Goal: Task Accomplishment & Management: Manage account settings

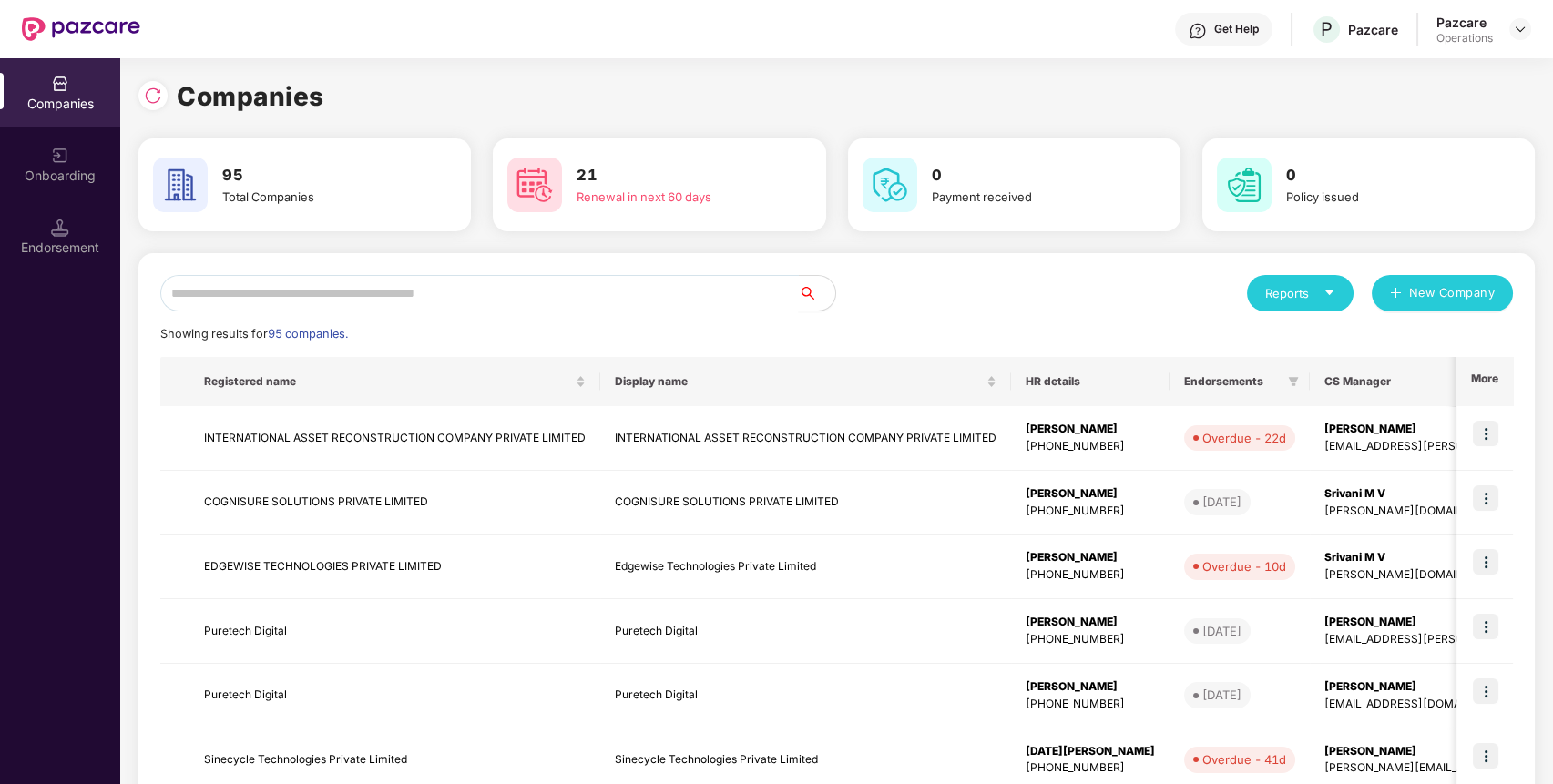
click at [667, 290] on input "text" at bounding box center [479, 293] width 638 height 37
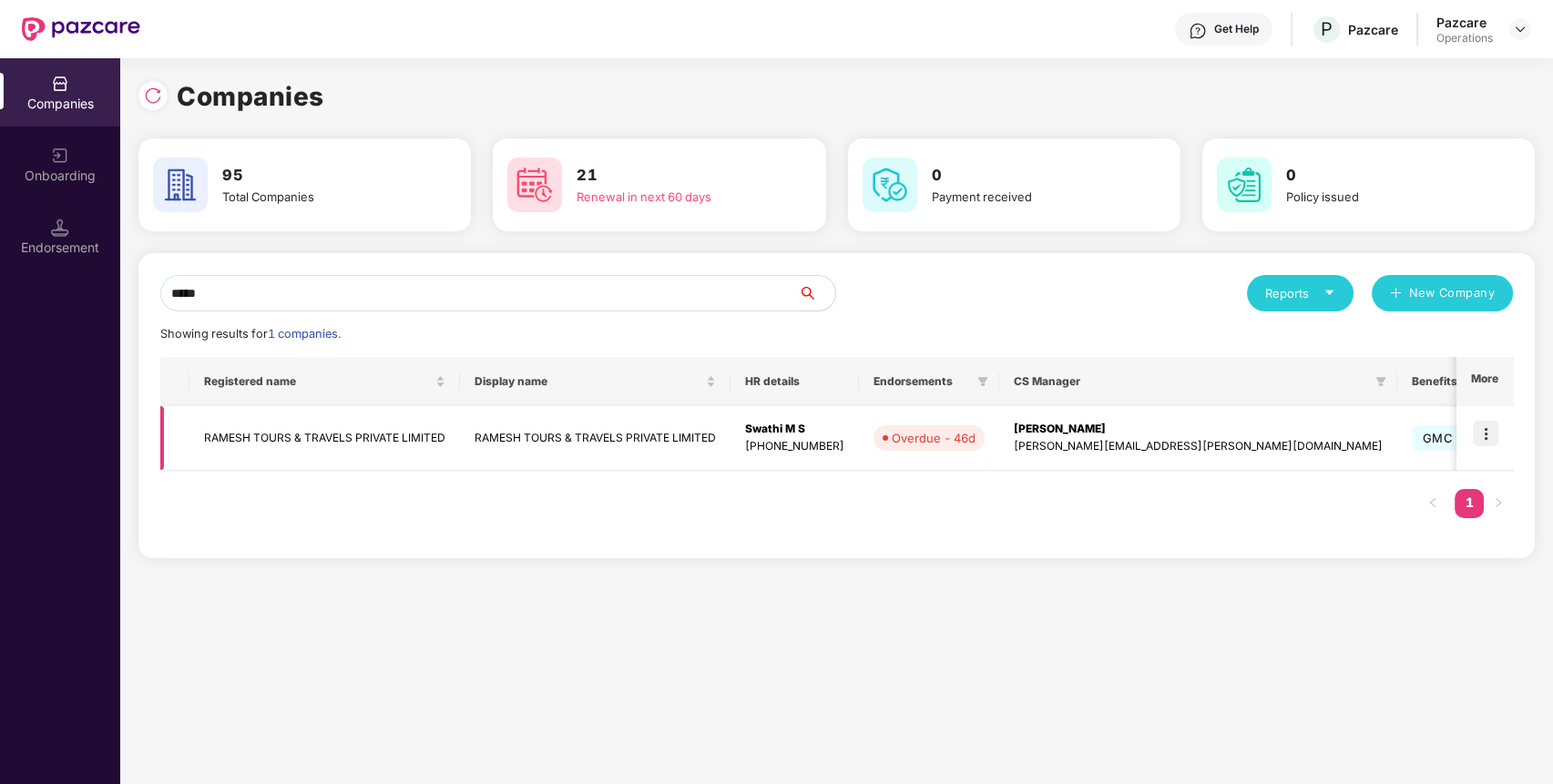
type input "*****"
click at [1487, 436] on img at bounding box center [1486, 433] width 25 height 25
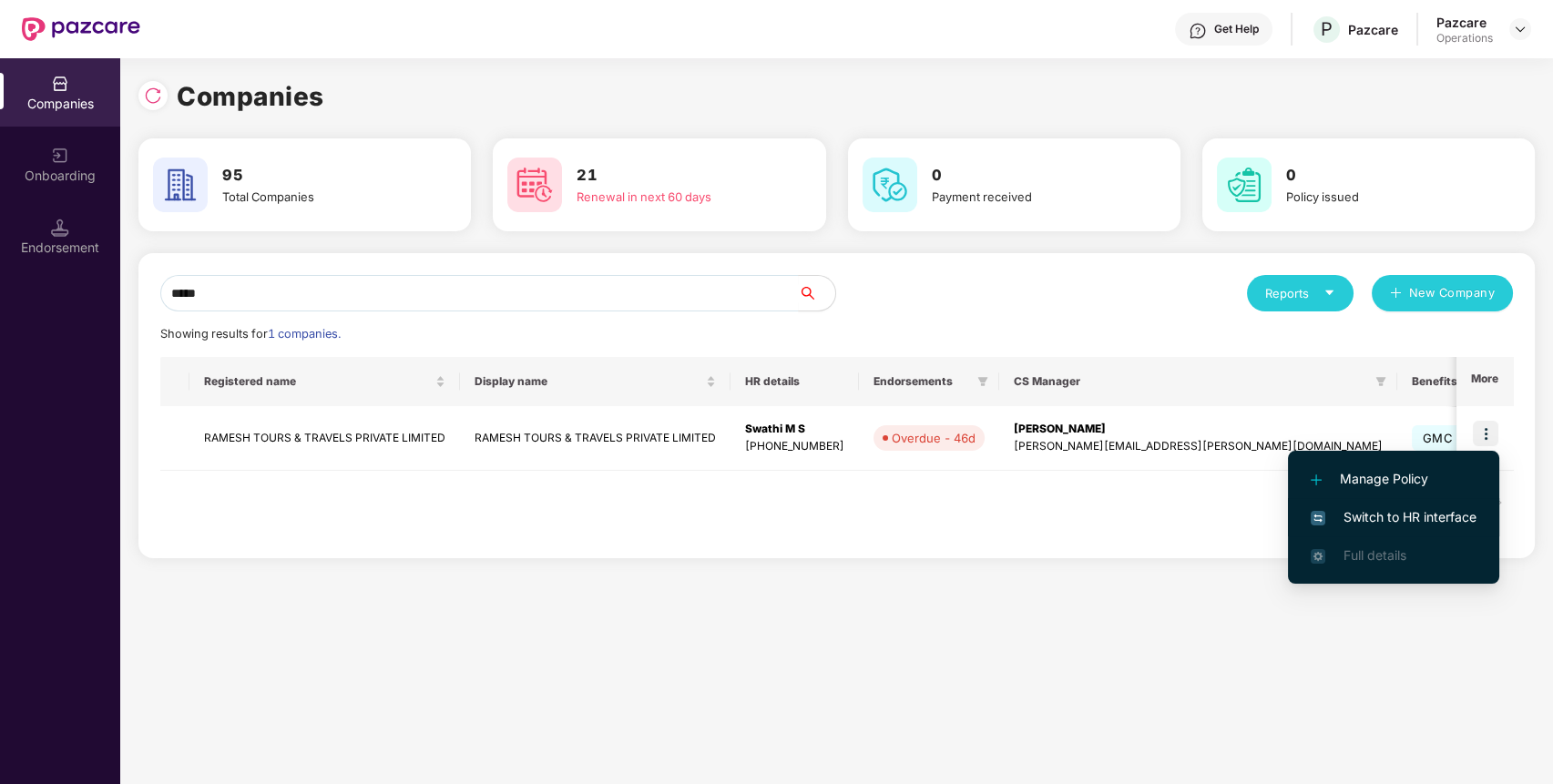
click at [1448, 519] on span "Switch to HR interface" at bounding box center [1394, 516] width 166 height 20
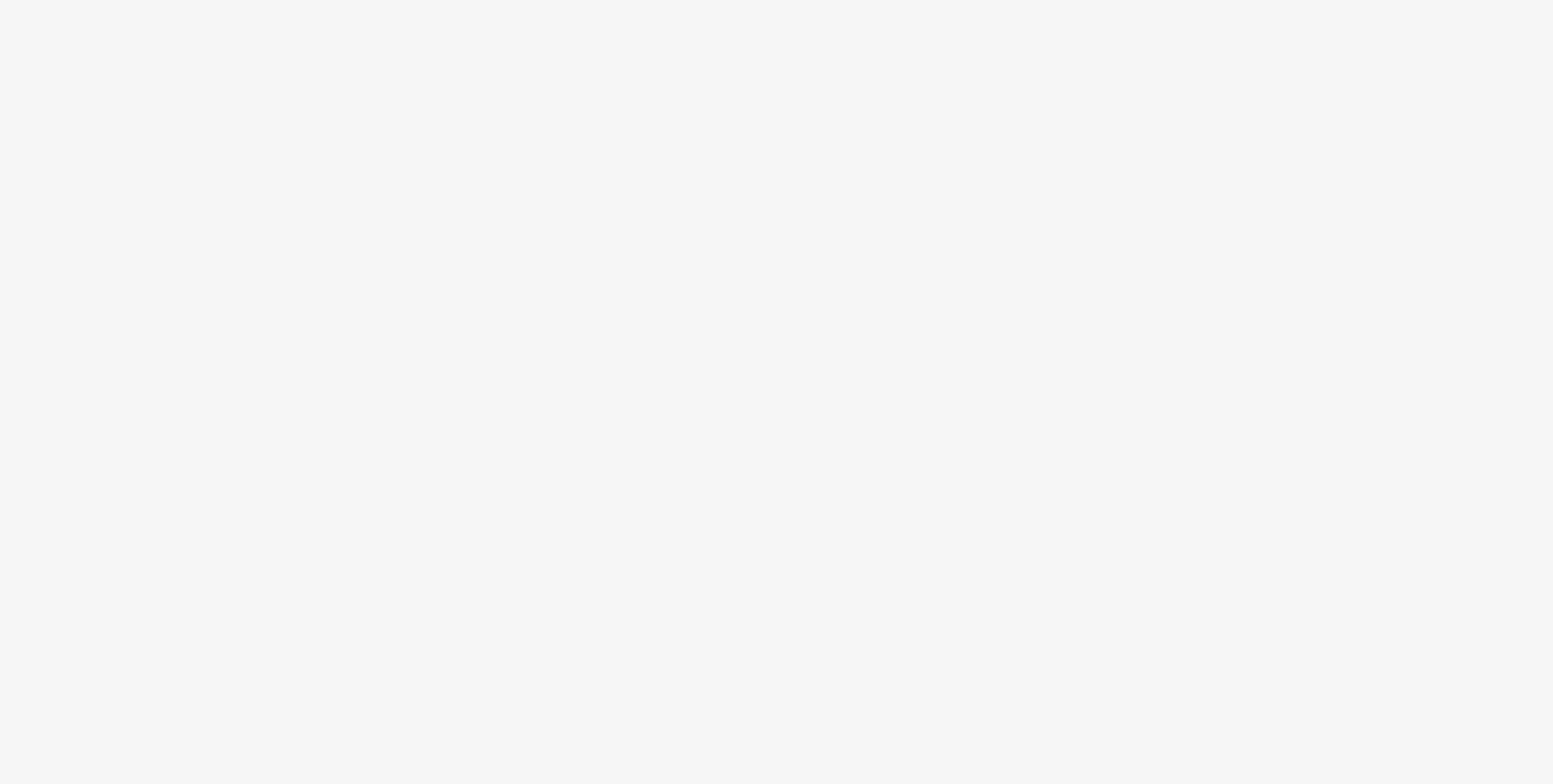
click at [946, 398] on body at bounding box center [776, 392] width 1553 height 784
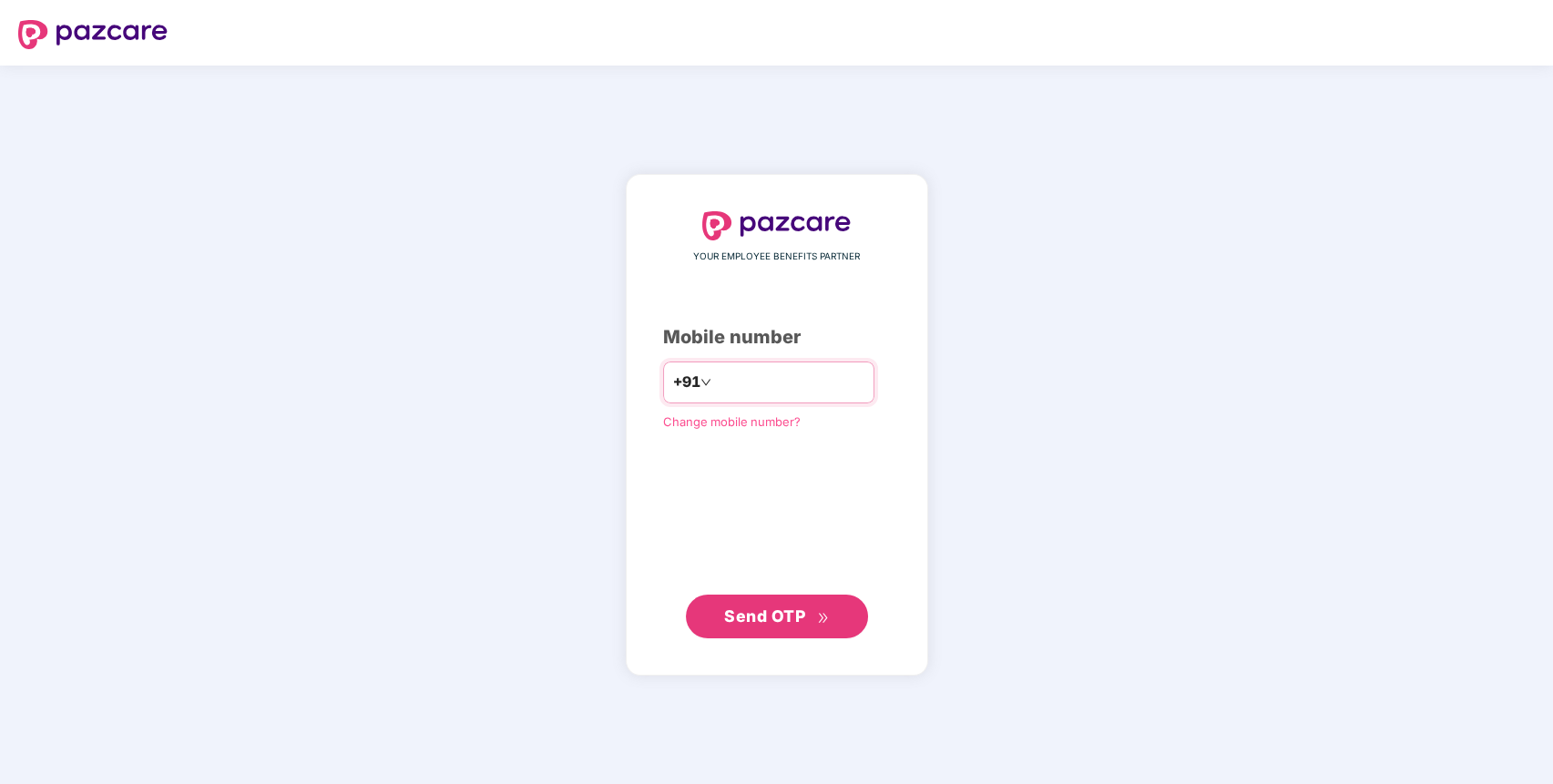
click at [785, 380] on input "number" at bounding box center [789, 382] width 149 height 29
type input "**********"
click at [750, 624] on span "Send OTP" at bounding box center [765, 614] width 82 height 19
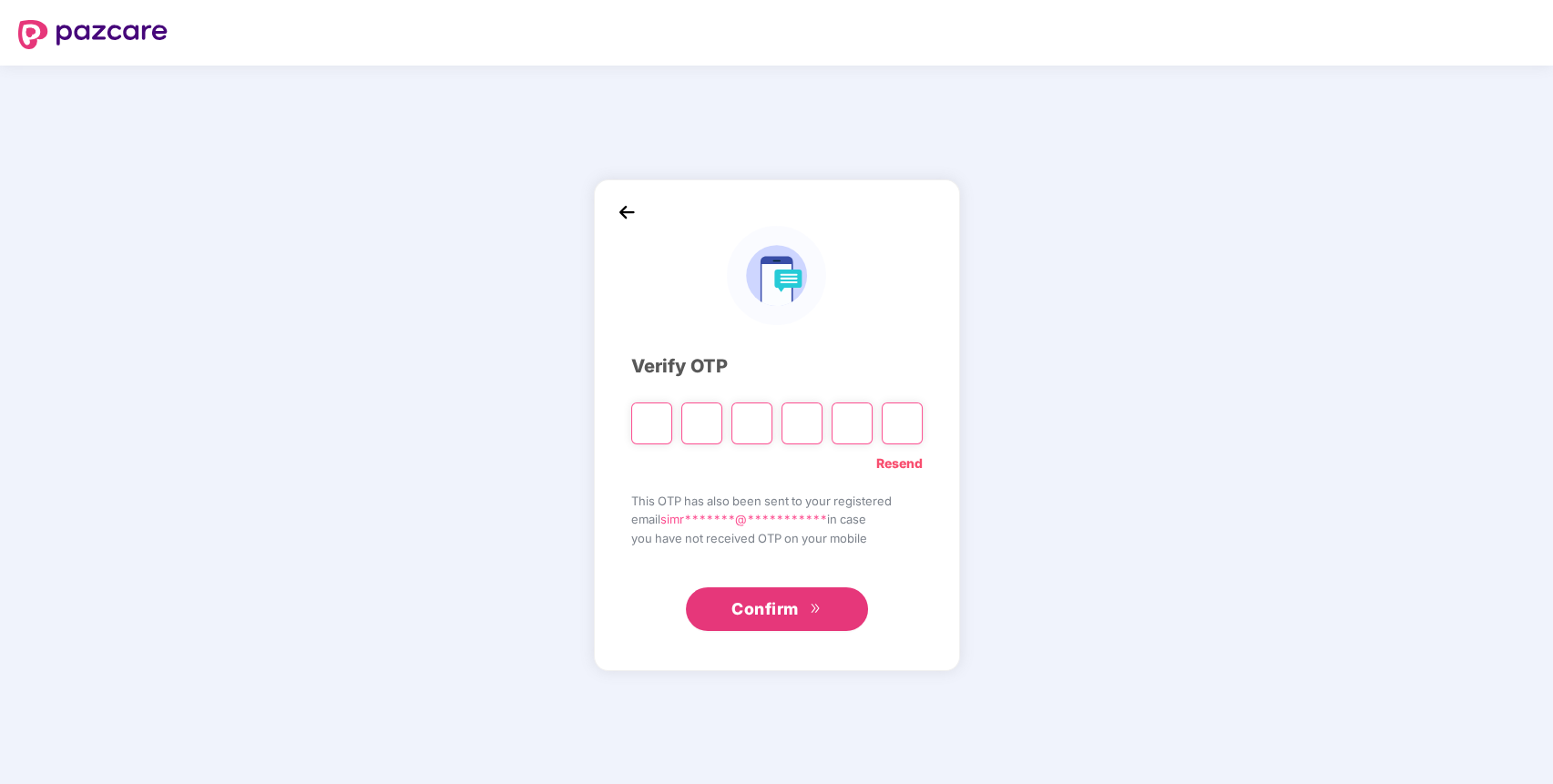
type input "*"
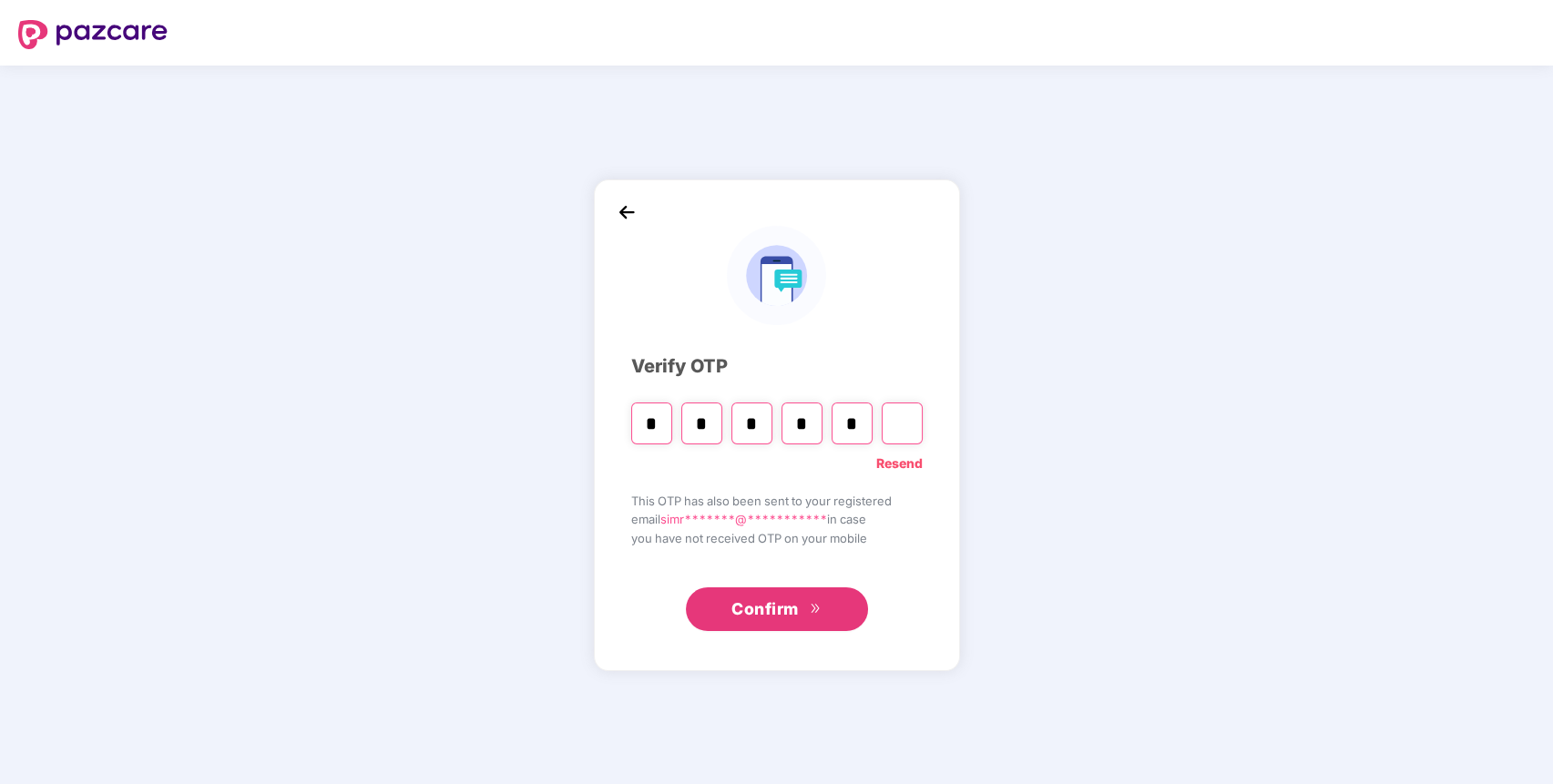
type input "*"
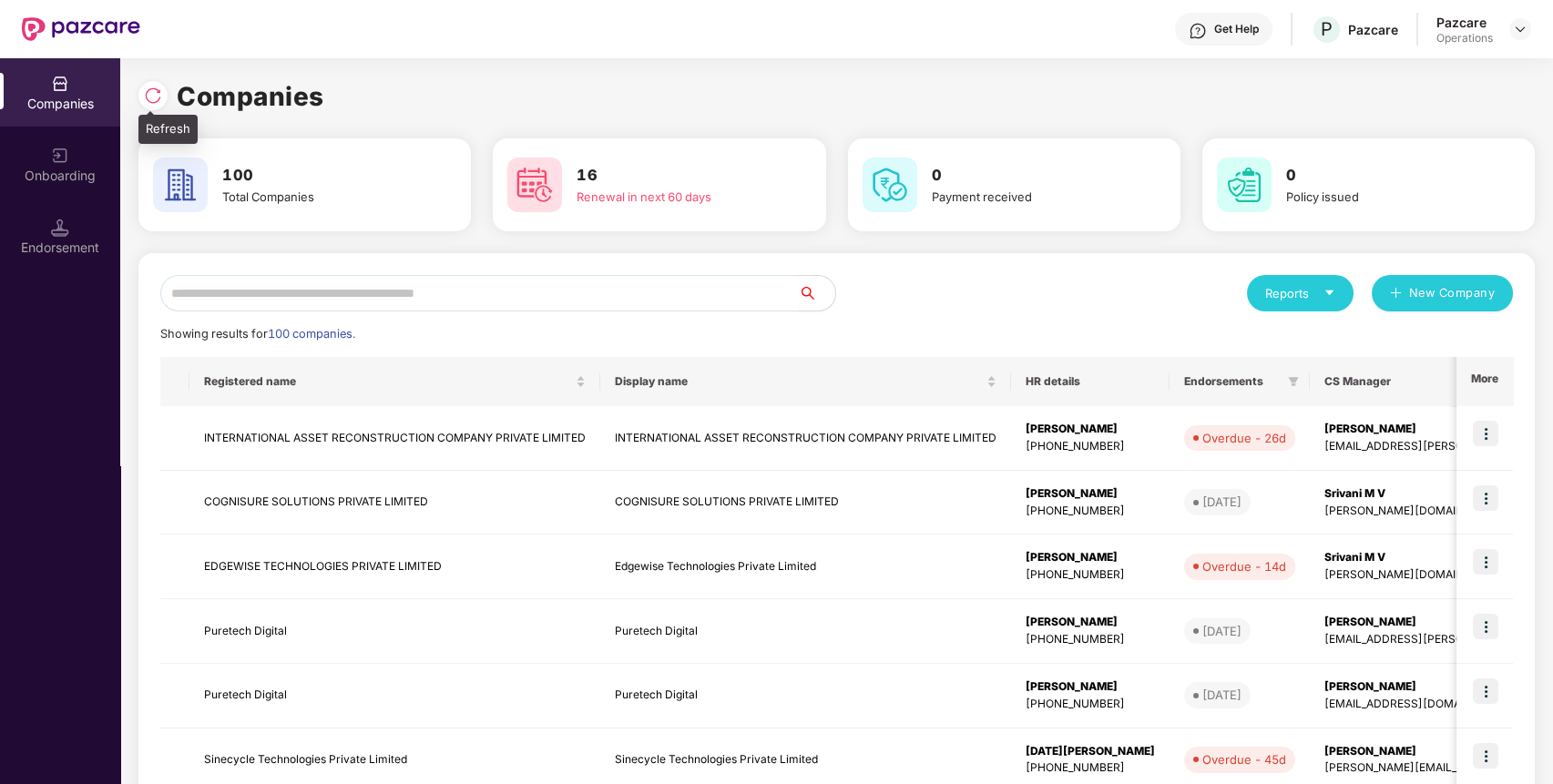
click at [146, 86] on img at bounding box center [153, 95] width 18 height 18
click at [423, 297] on input "text" at bounding box center [479, 293] width 638 height 37
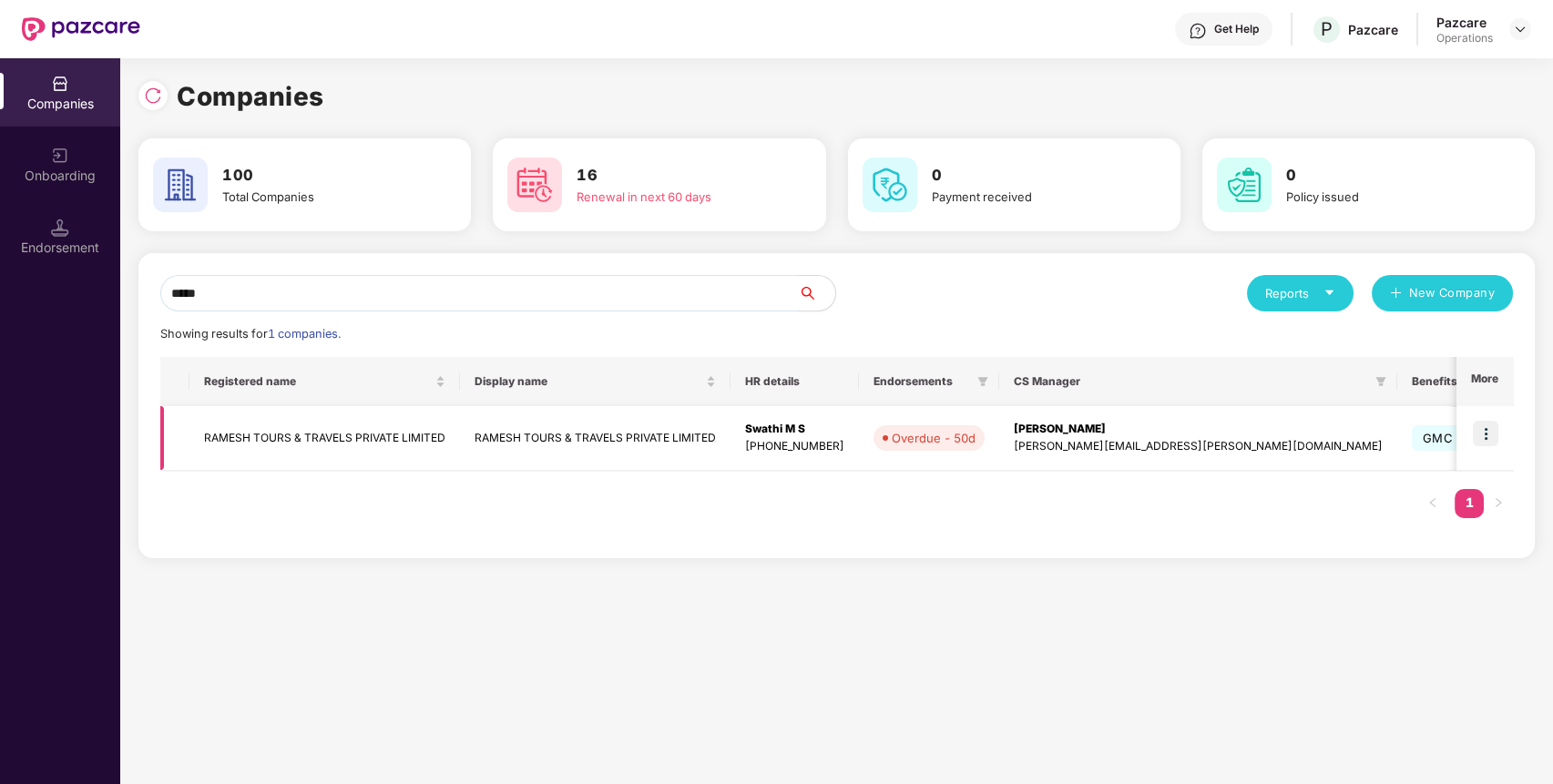
type input "*****"
click at [1489, 421] on img at bounding box center [1486, 433] width 25 height 25
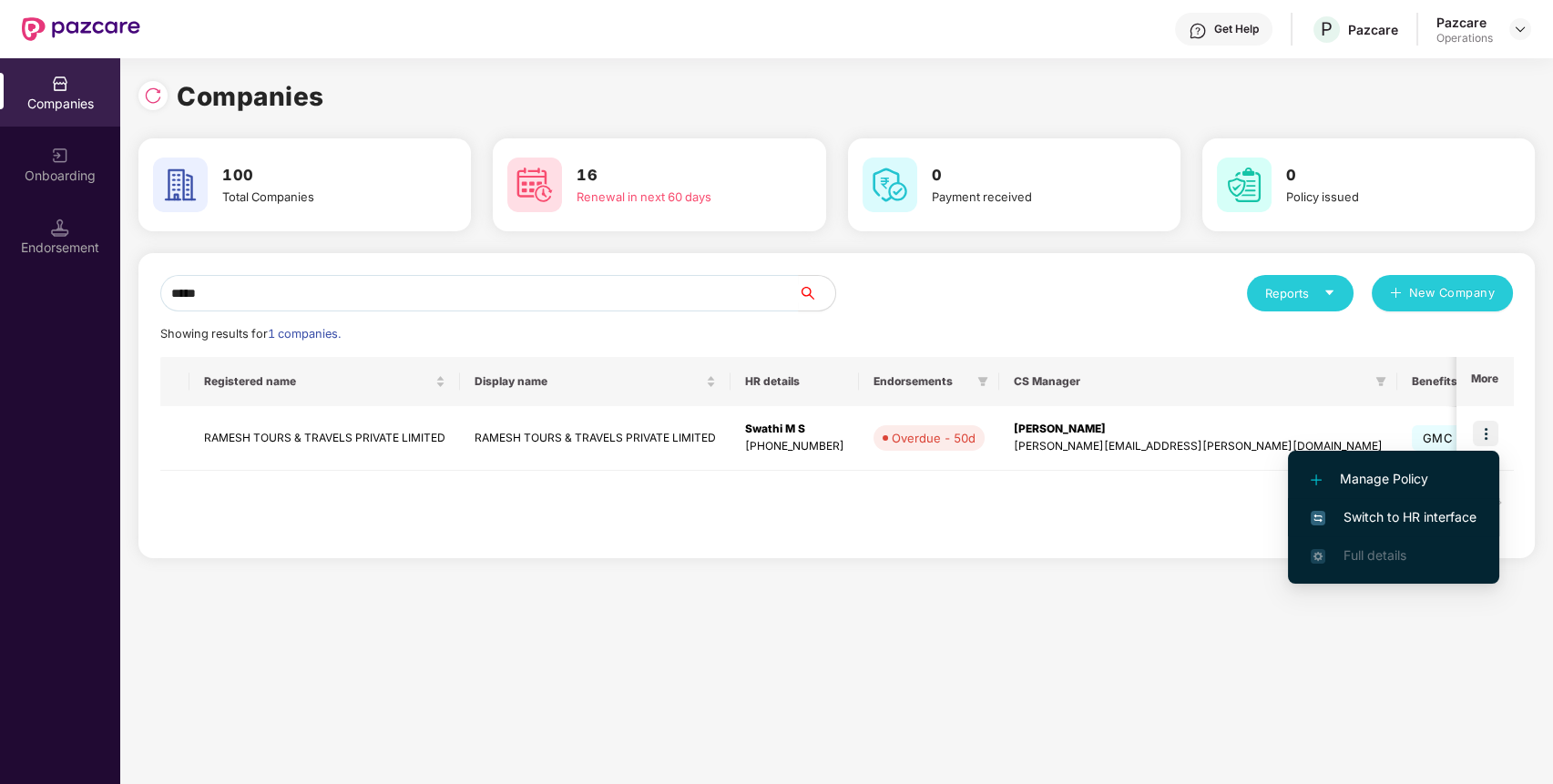
click at [1454, 510] on span "Switch to HR interface" at bounding box center [1394, 516] width 166 height 20
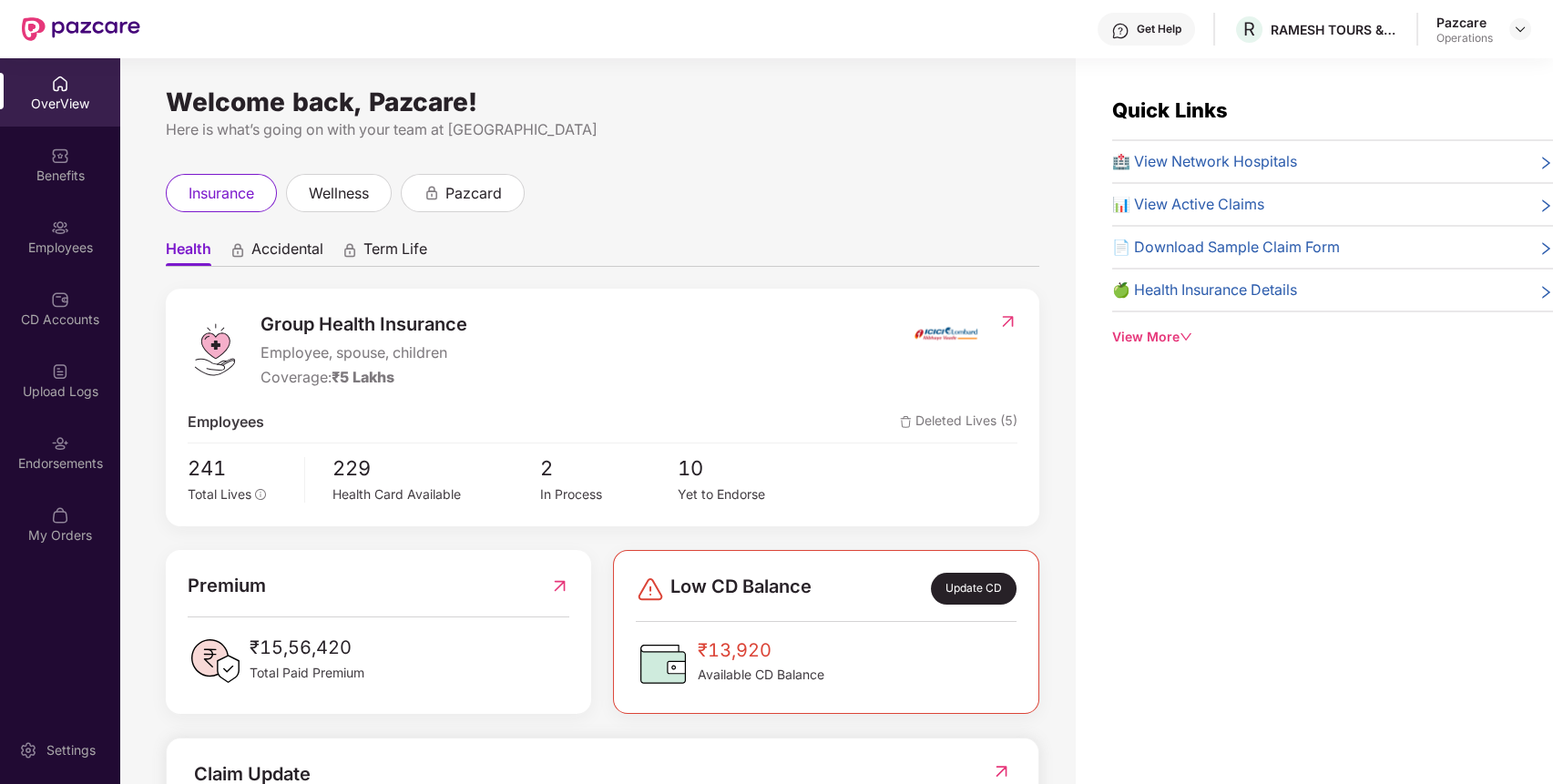
click at [65, 436] on img at bounding box center [59, 443] width 18 height 18
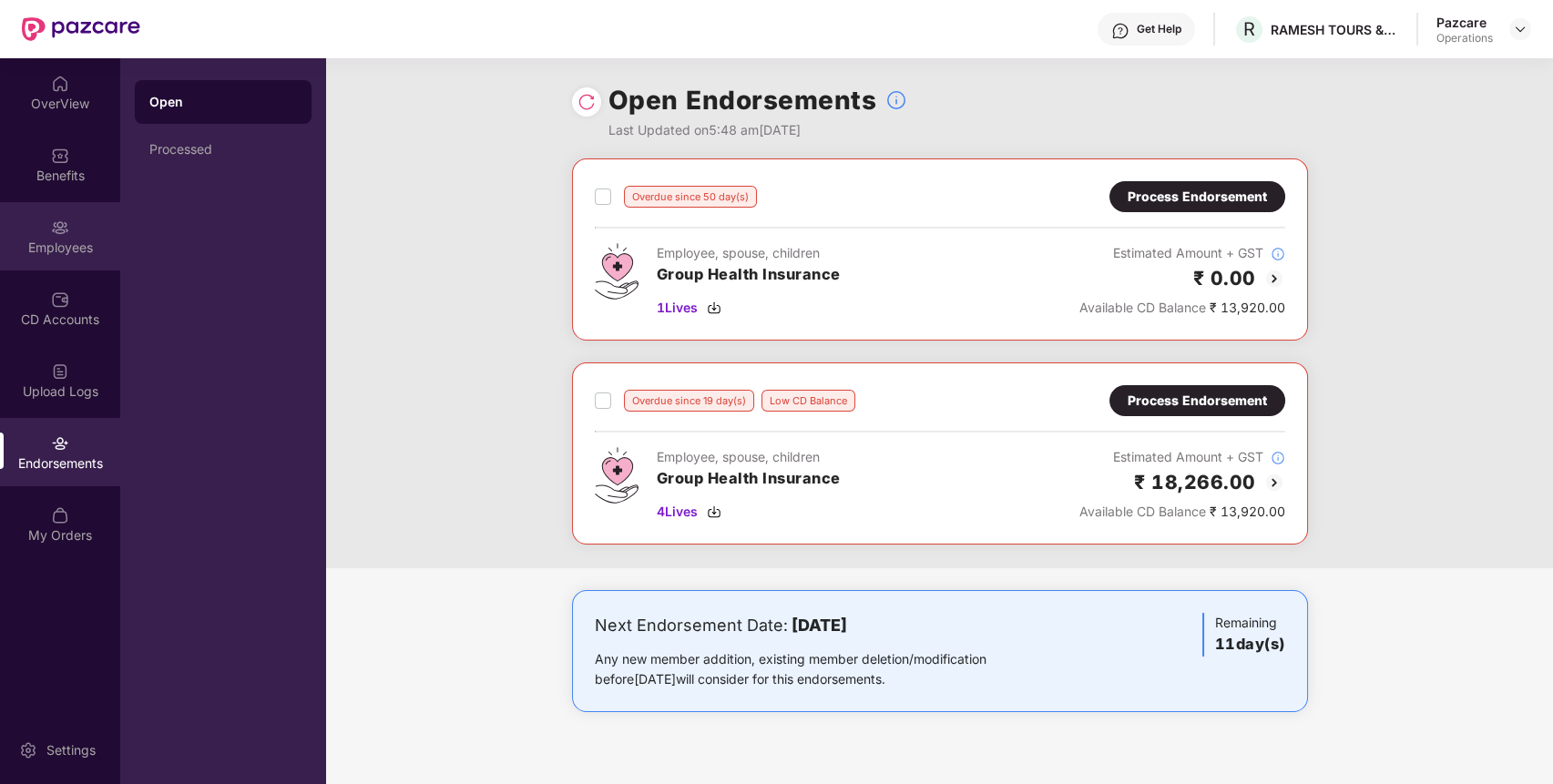
click at [37, 243] on div "Employees" at bounding box center [60, 247] width 120 height 18
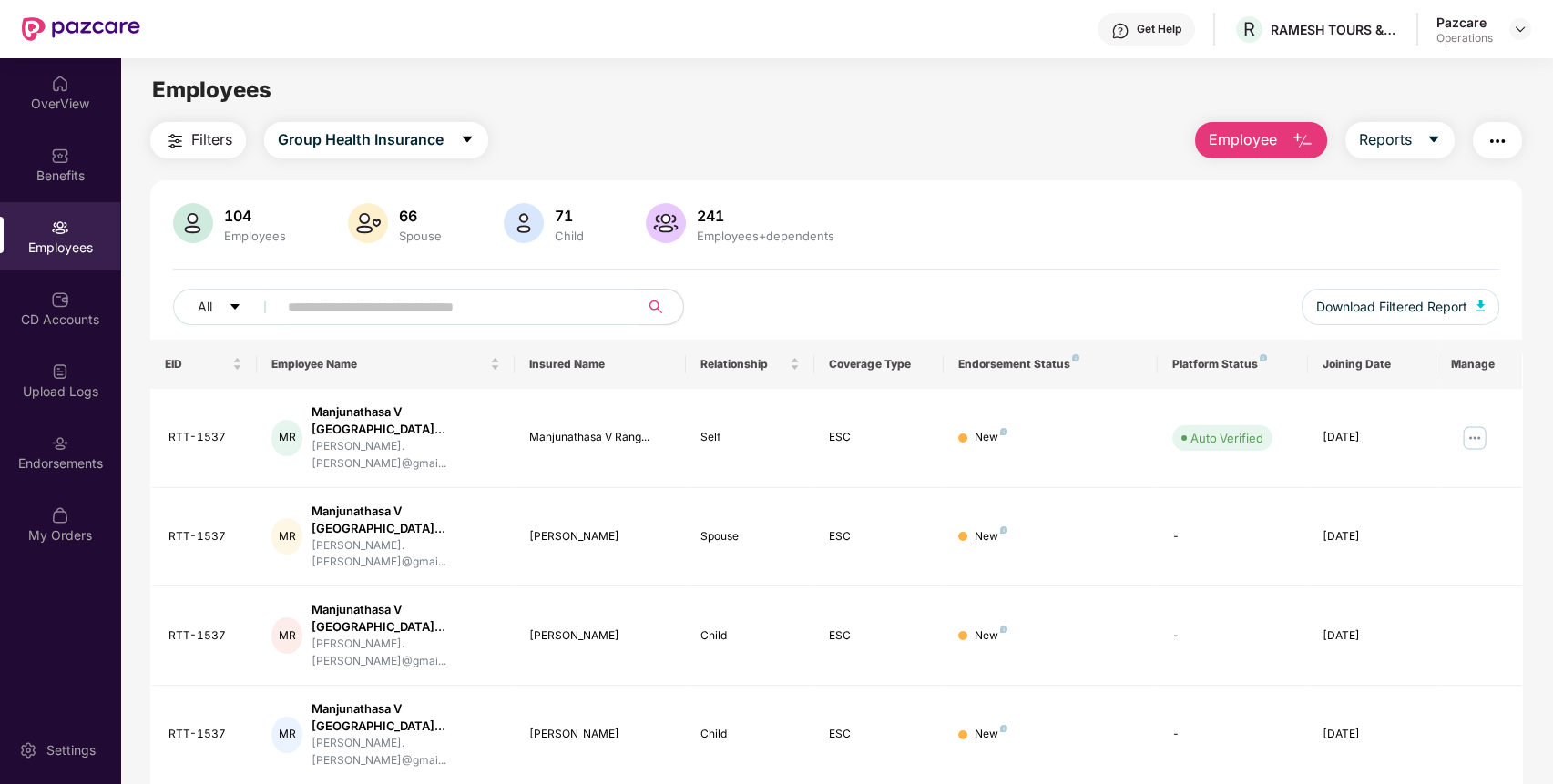
click at [1500, 130] on img "button" at bounding box center [1498, 141] width 22 height 22
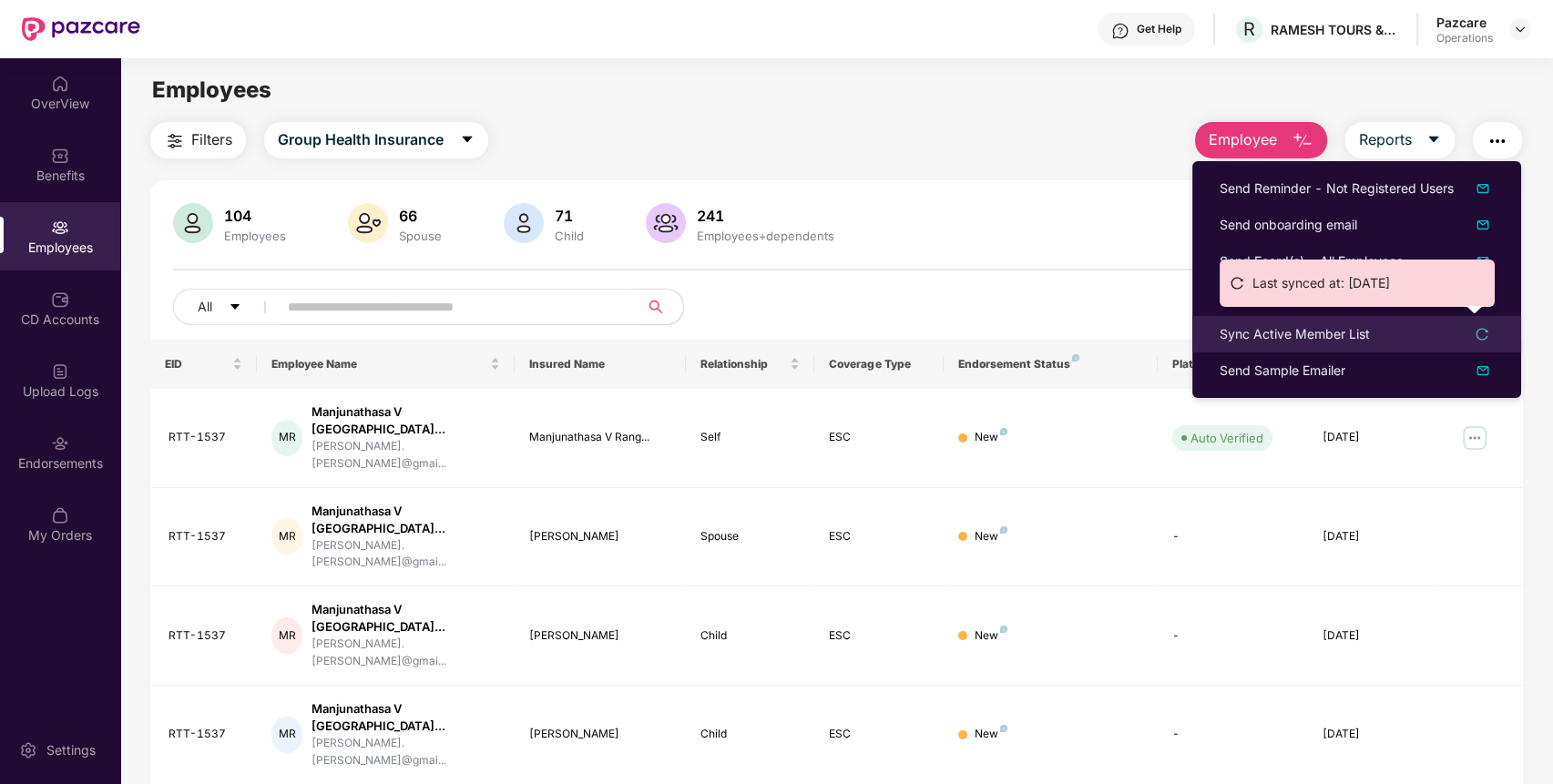
click at [1331, 328] on div "Sync Active Member List" at bounding box center [1295, 333] width 150 height 20
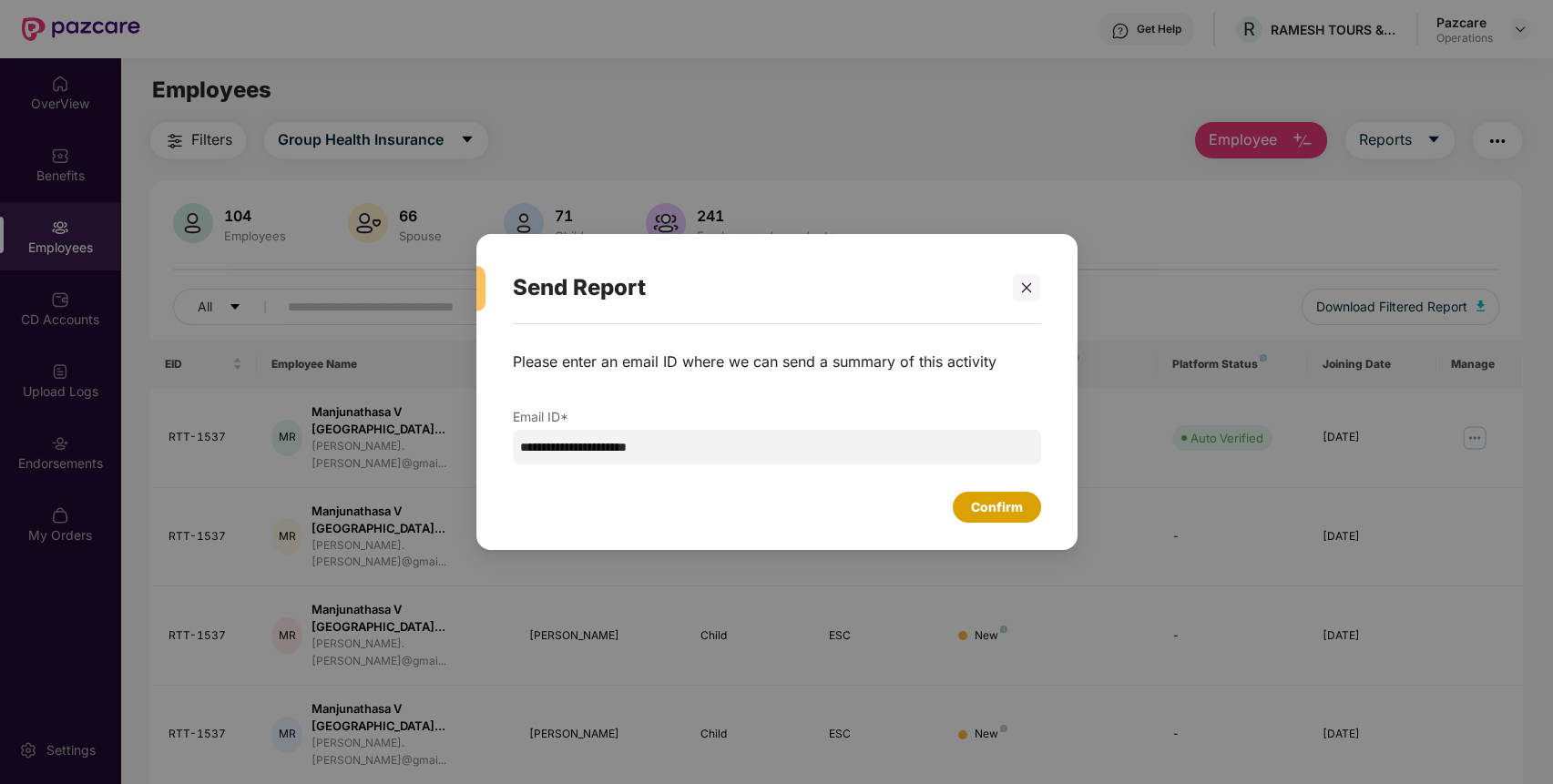
click at [1011, 507] on div "Confirm" at bounding box center [996, 507] width 52 height 20
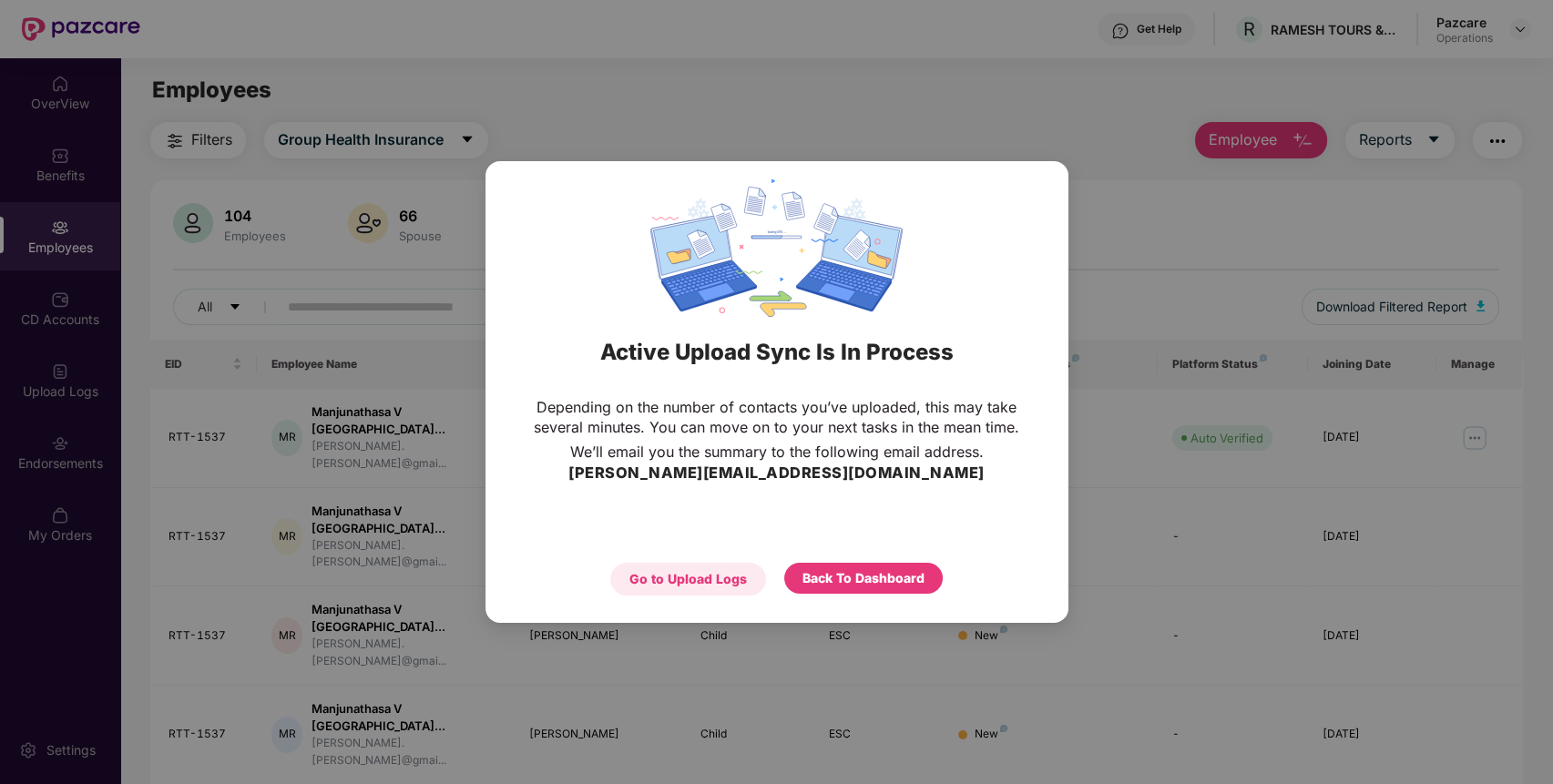
click at [640, 573] on div "Go to Upload Logs" at bounding box center [688, 579] width 117 height 20
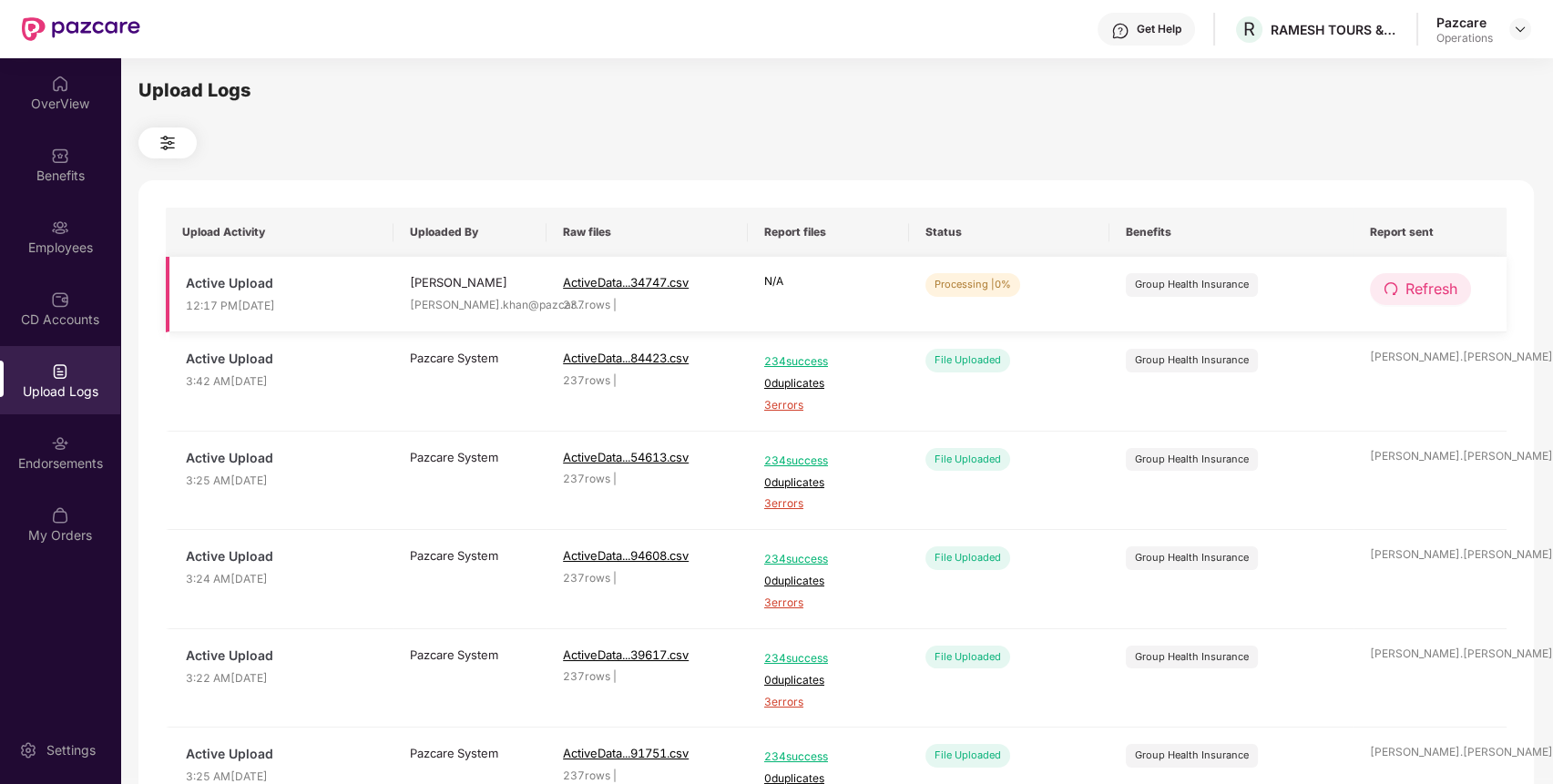
click at [1406, 293] on span "Refresh" at bounding box center [1431, 289] width 52 height 22
click at [1407, 293] on span "Refresh" at bounding box center [1432, 289] width 52 height 22
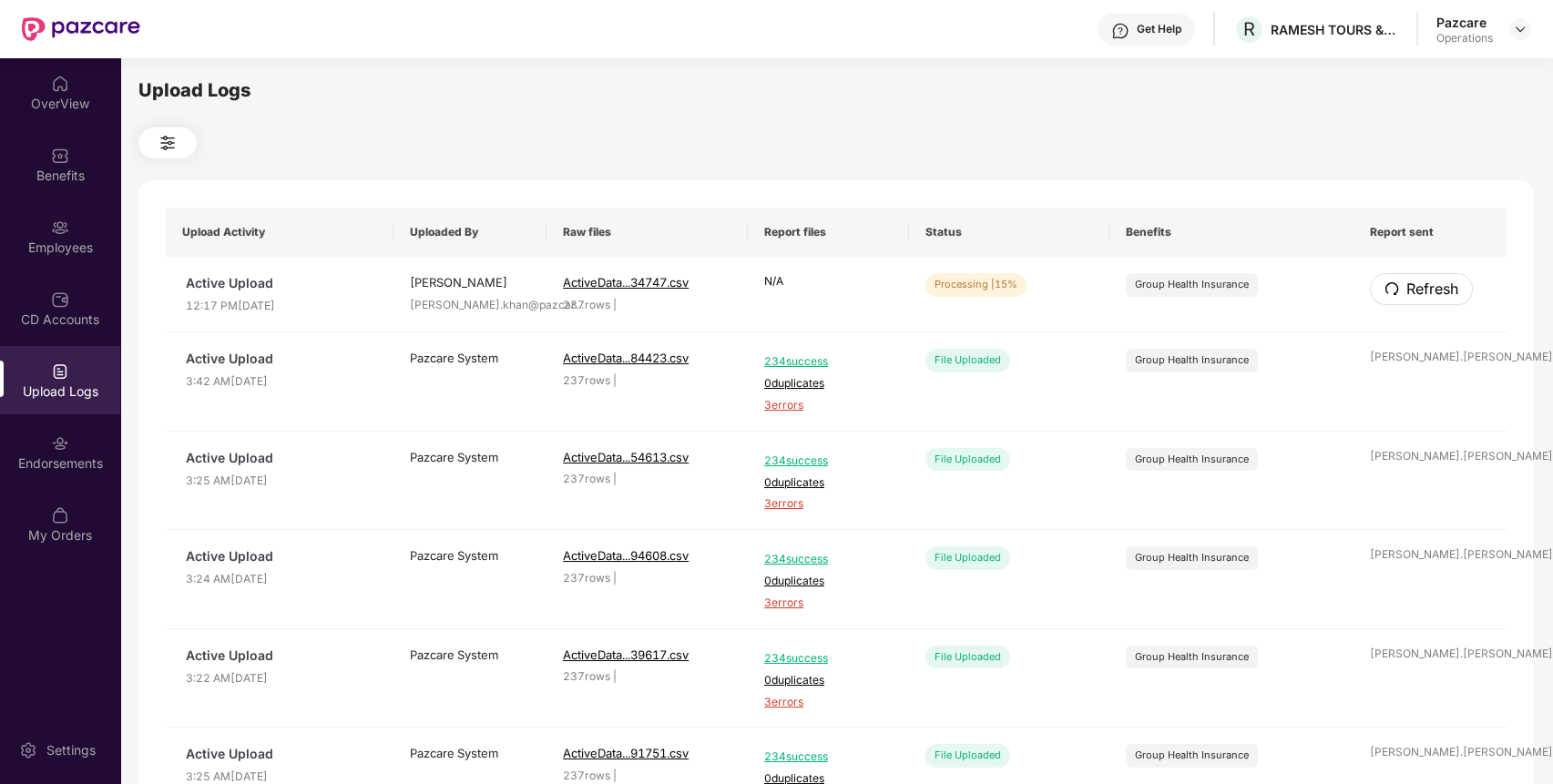
click at [1407, 293] on span "Refresh" at bounding box center [1432, 289] width 52 height 22
click at [59, 241] on div "Employees" at bounding box center [60, 247] width 120 height 18
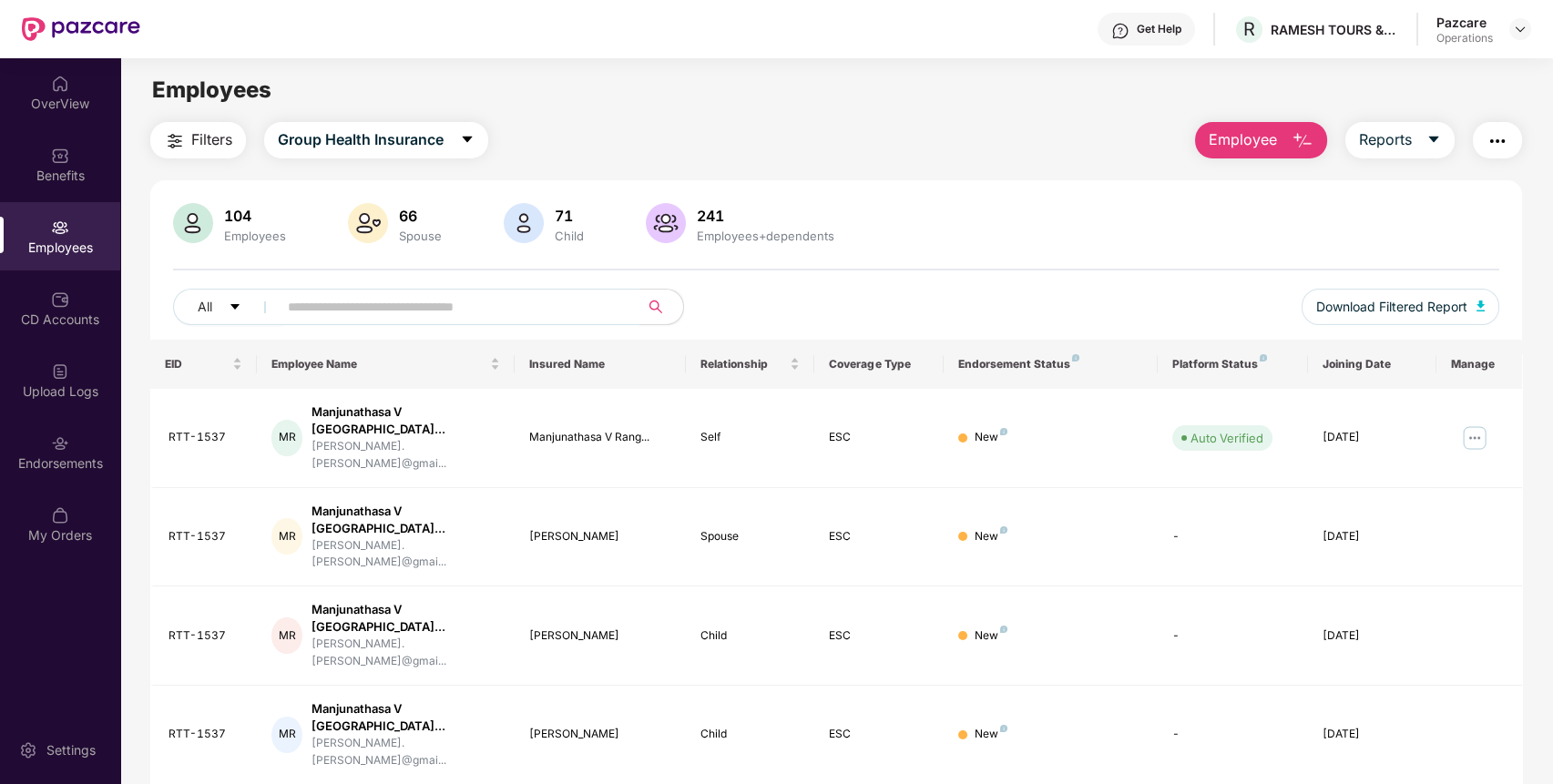
click at [440, 306] on input "text" at bounding box center [451, 306] width 327 height 27
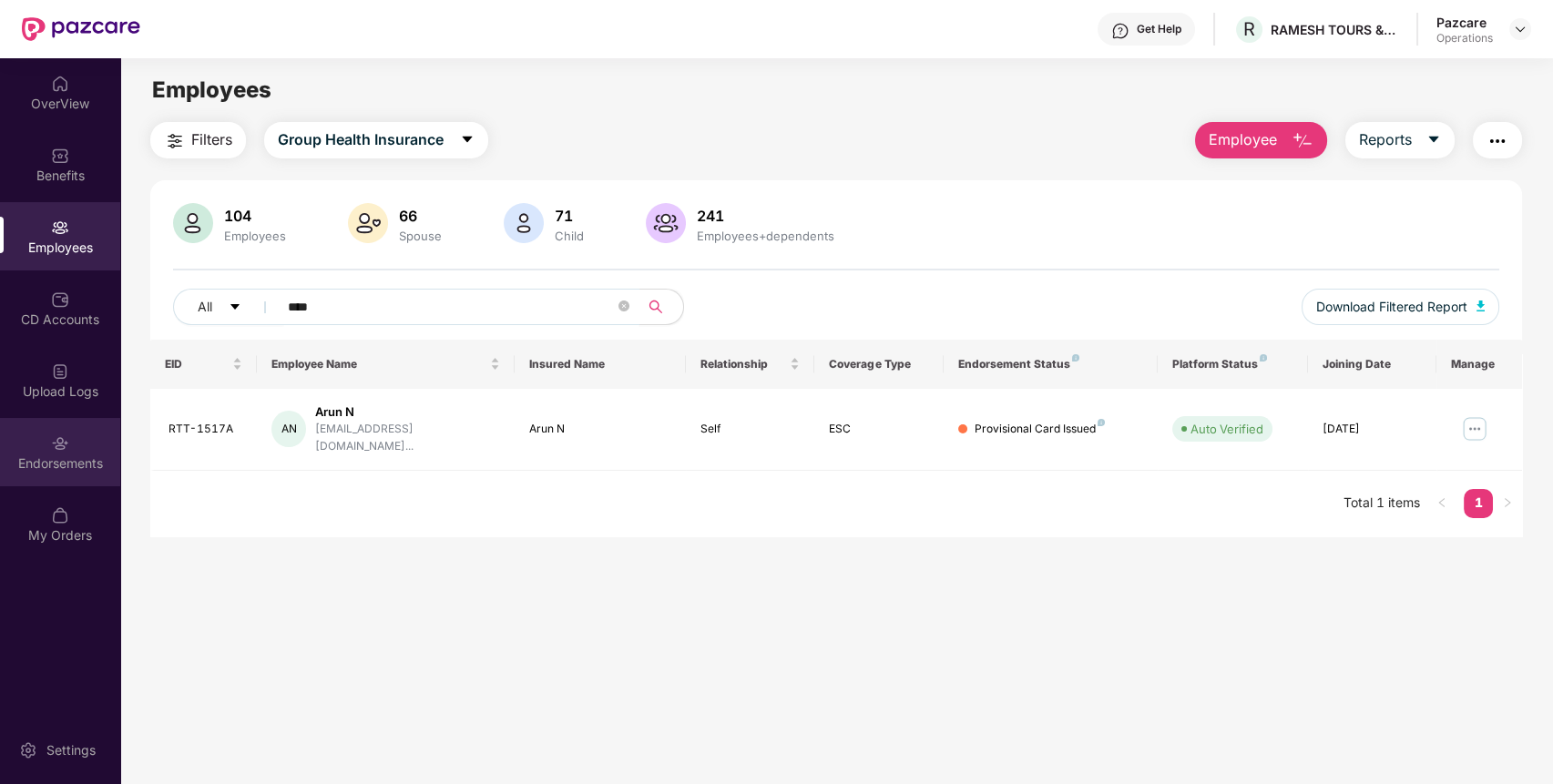
type input "****"
click at [66, 436] on img at bounding box center [59, 443] width 18 height 18
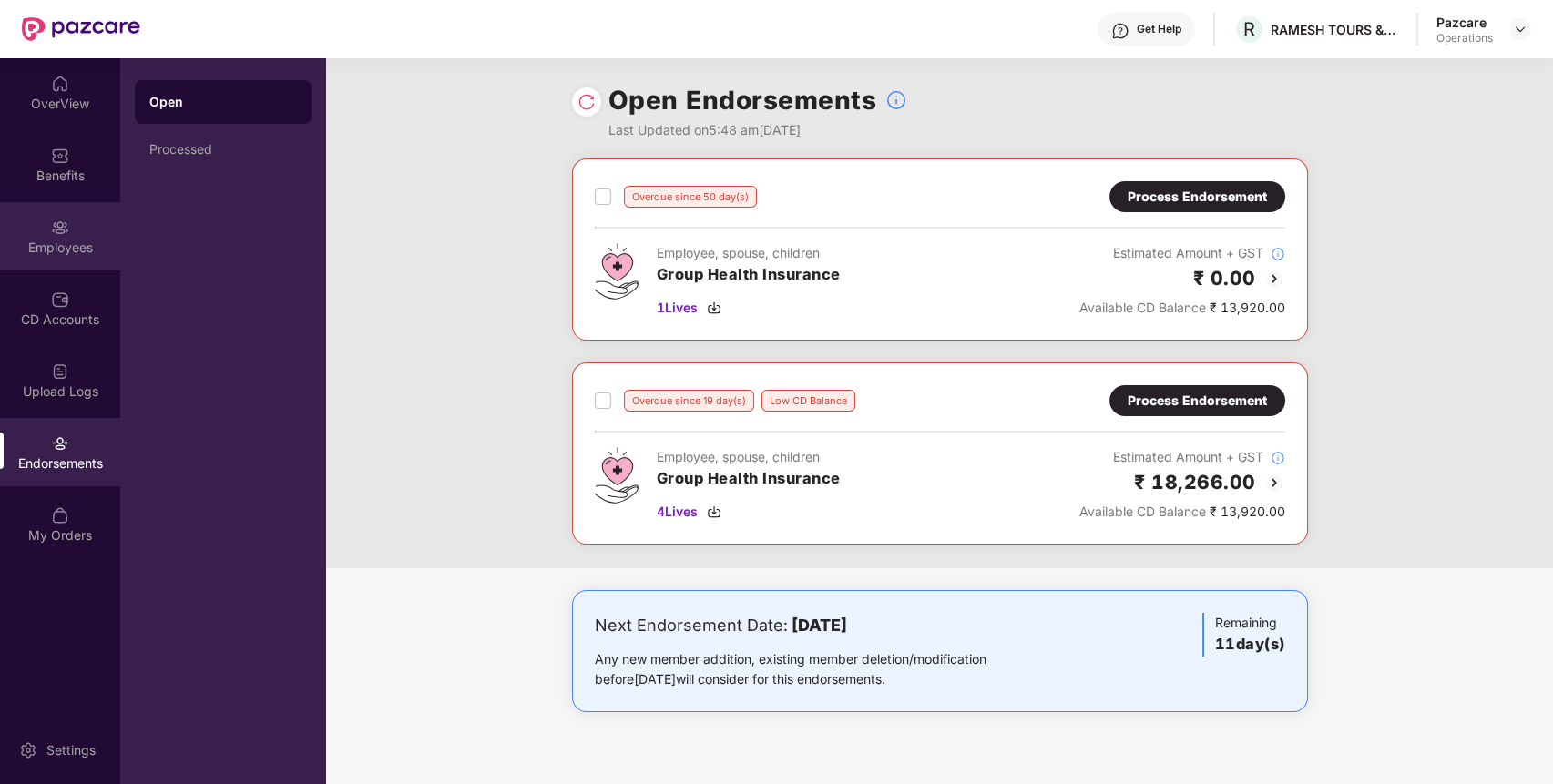
click at [82, 257] on div "Employees" at bounding box center [60, 236] width 120 height 68
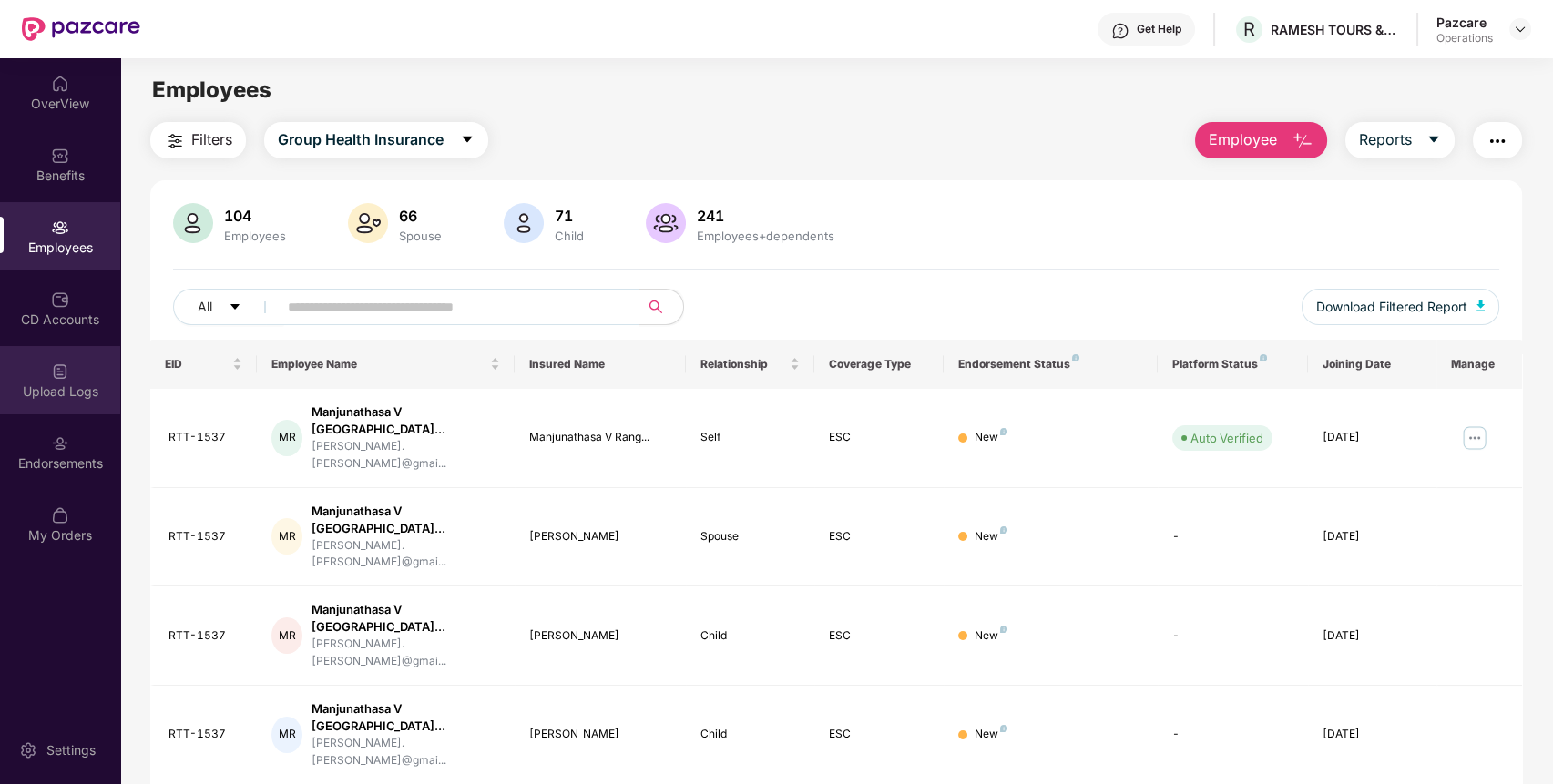
click at [69, 372] on div "Upload Logs" at bounding box center [60, 379] width 120 height 68
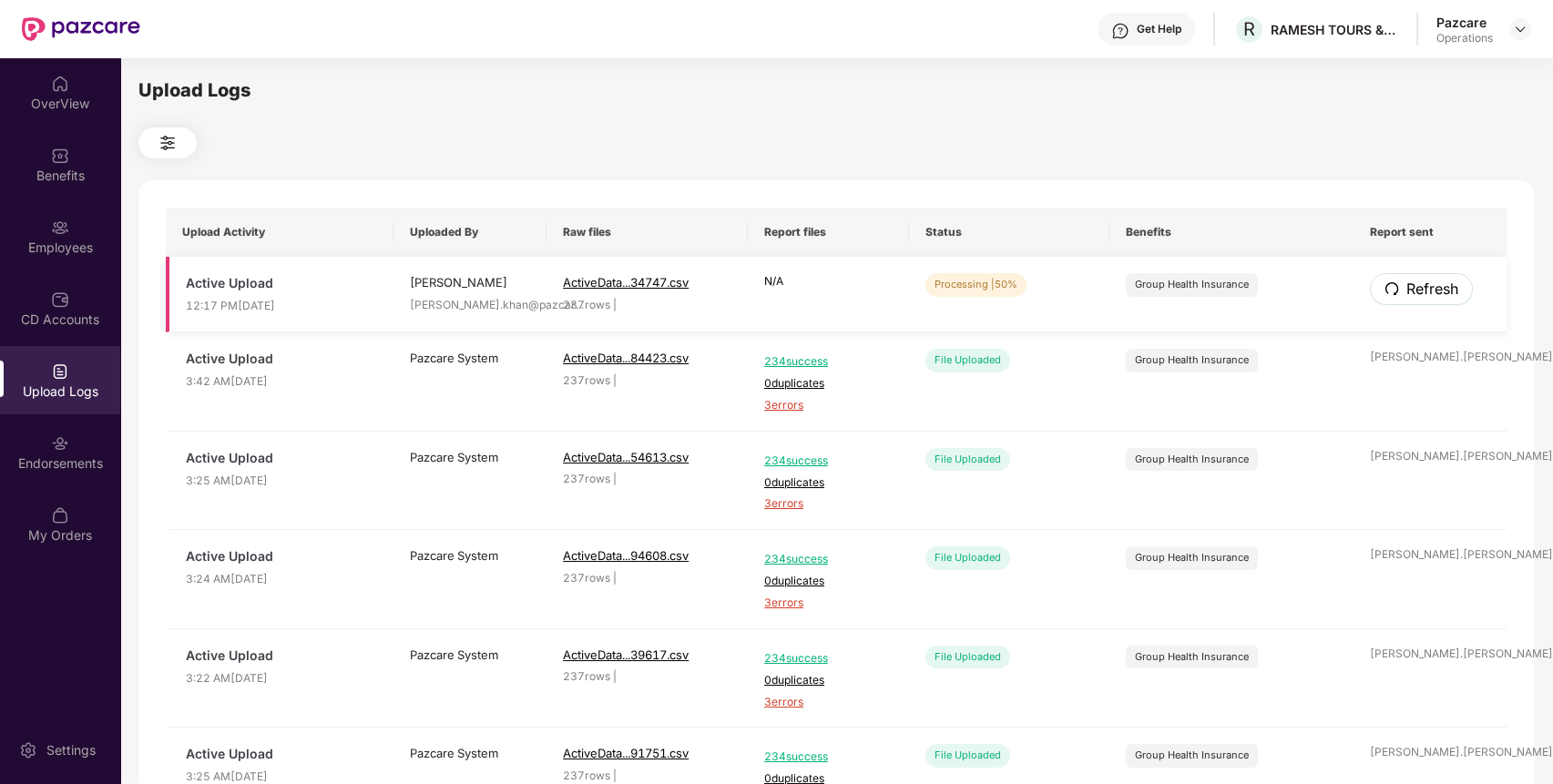
click at [1422, 278] on span "Refresh" at bounding box center [1432, 289] width 52 height 22
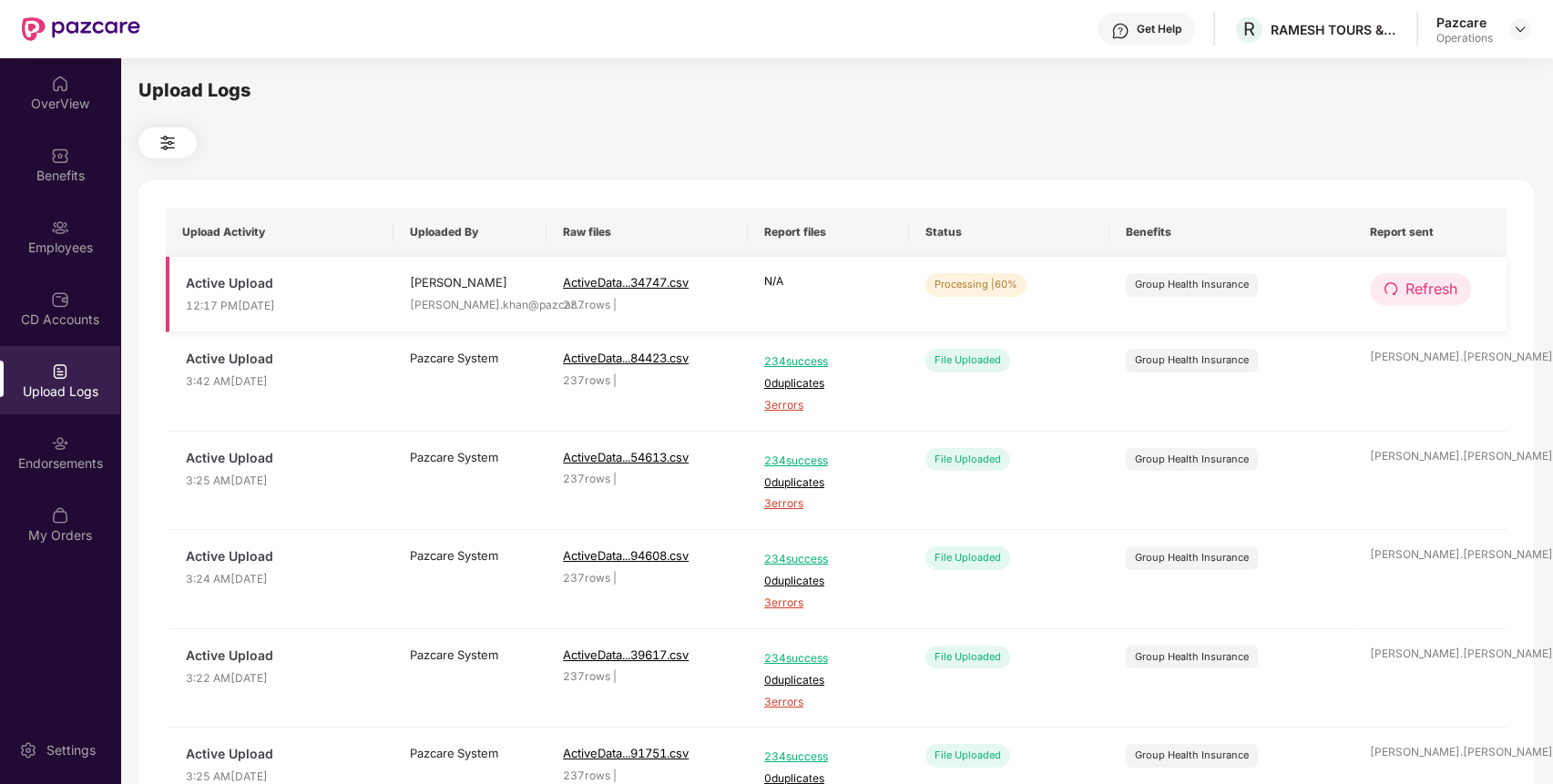
click at [1422, 282] on span "Refresh" at bounding box center [1431, 289] width 52 height 22
click at [1422, 282] on span "Refresh" at bounding box center [1432, 289] width 52 height 22
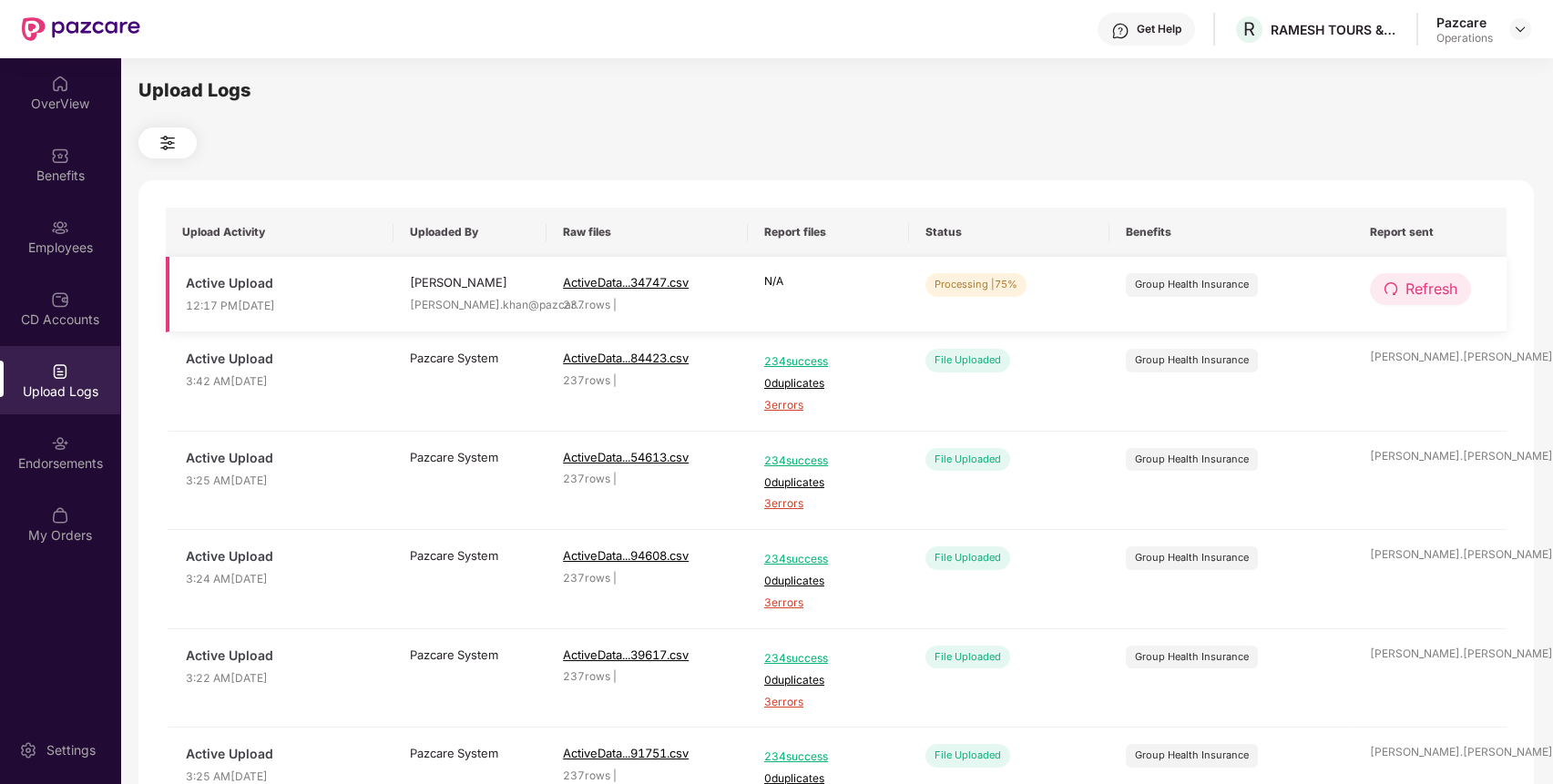
click at [1418, 284] on span "Refresh" at bounding box center [1431, 289] width 52 height 22
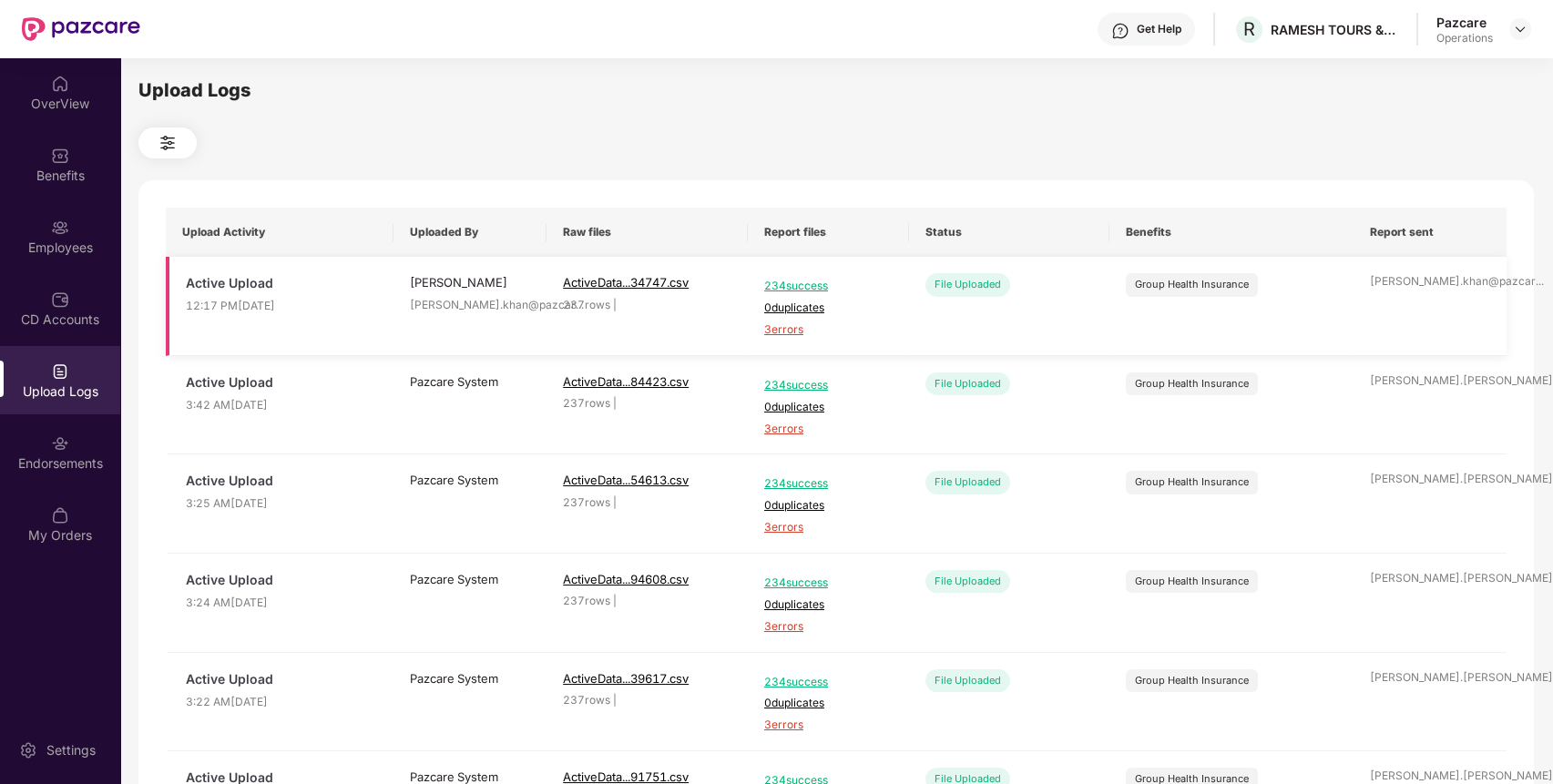
click at [784, 328] on span "3 errors" at bounding box center [829, 330] width 128 height 17
click at [40, 164] on div "Benefits" at bounding box center [60, 164] width 120 height 68
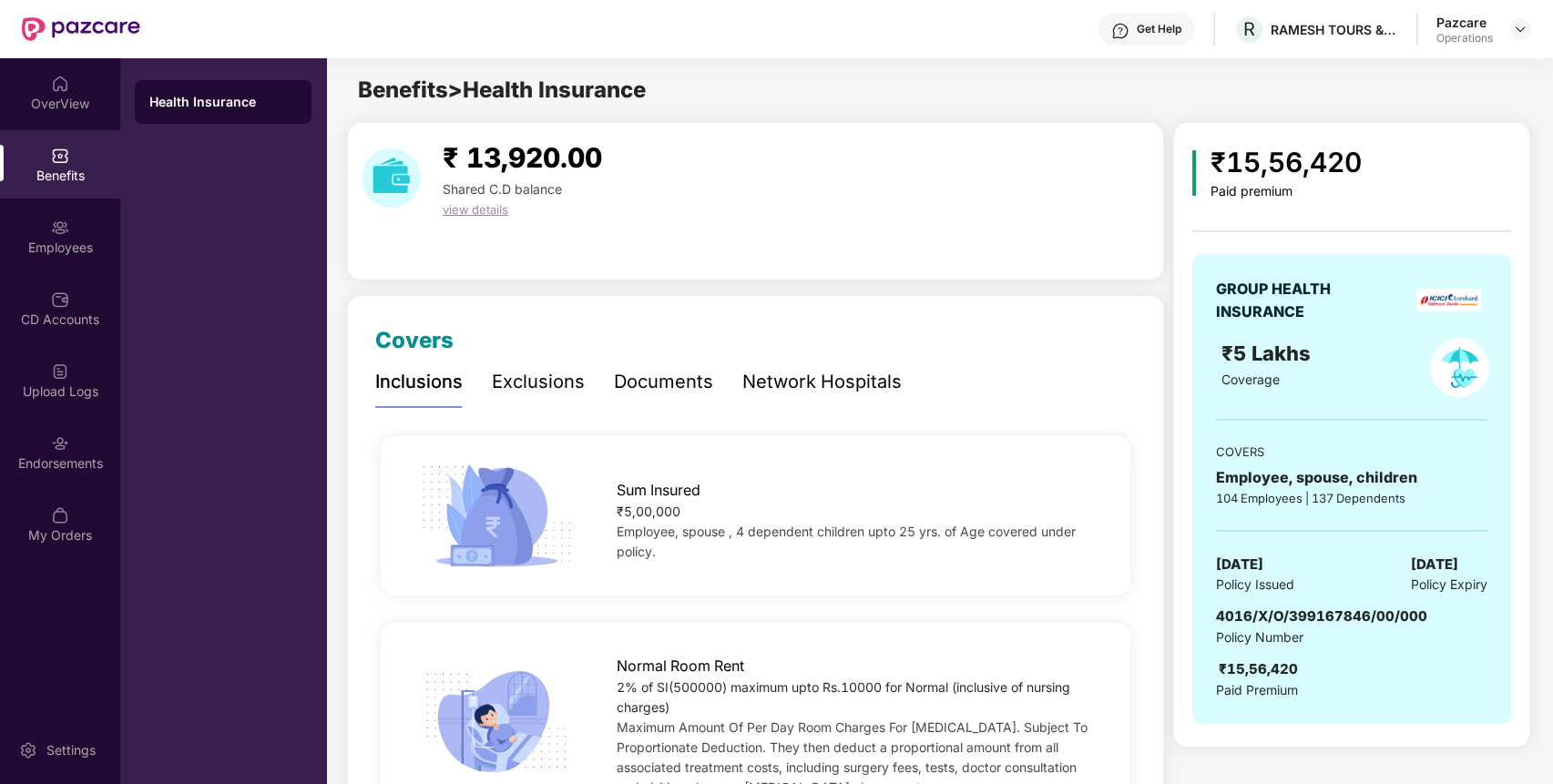
click at [1258, 613] on span "4016/X/O/399167846/00/000" at bounding box center [1322, 615] width 212 height 17
copy span "4016/X/O/399167846/00/000"
click at [1258, 613] on span "4016/X/O/399167846/00/000" at bounding box center [1322, 615] width 212 height 17
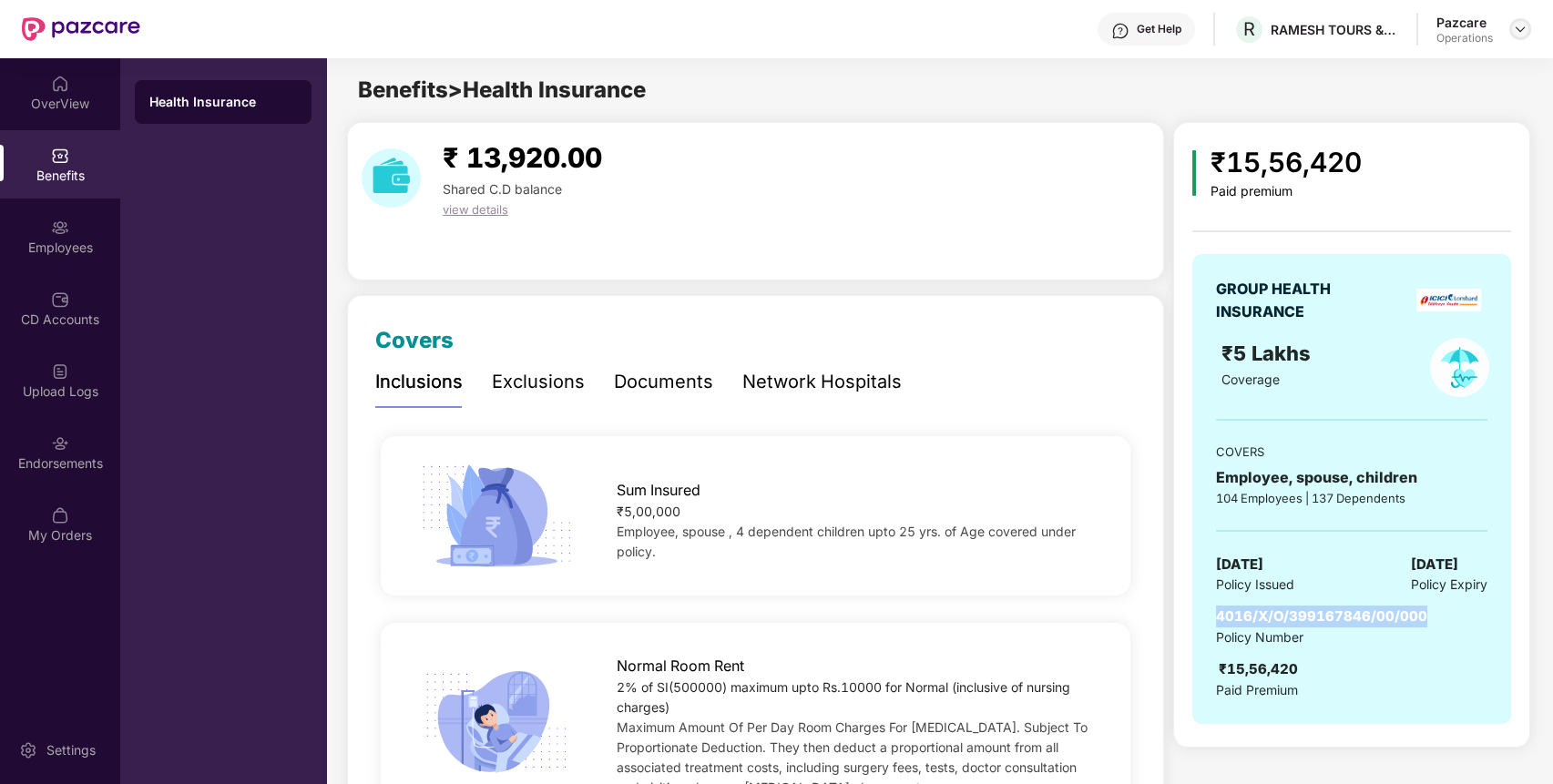
click at [1520, 31] on img at bounding box center [1521, 29] width 15 height 15
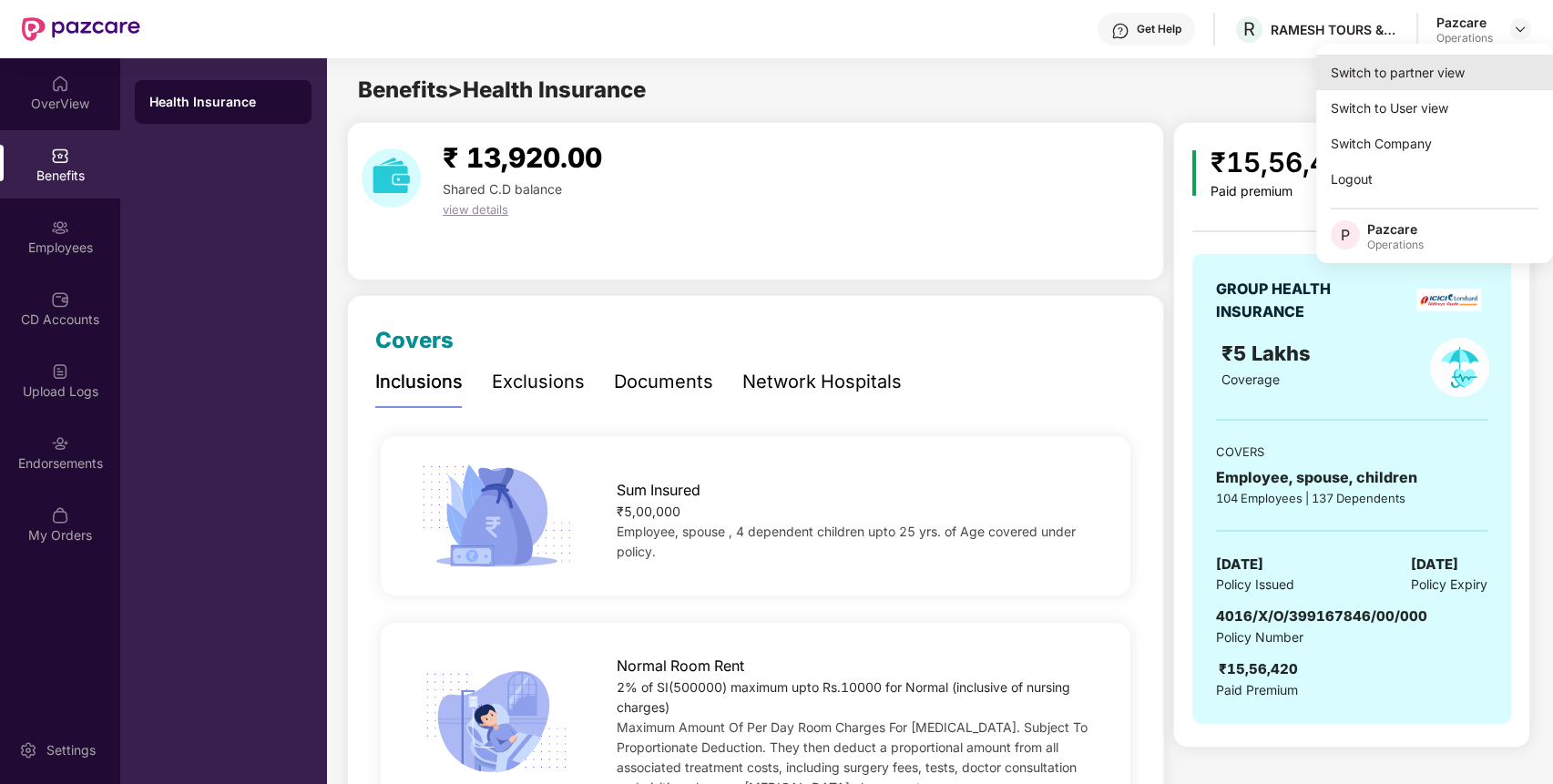
click at [1465, 59] on div "Switch to partner view" at bounding box center [1435, 72] width 237 height 36
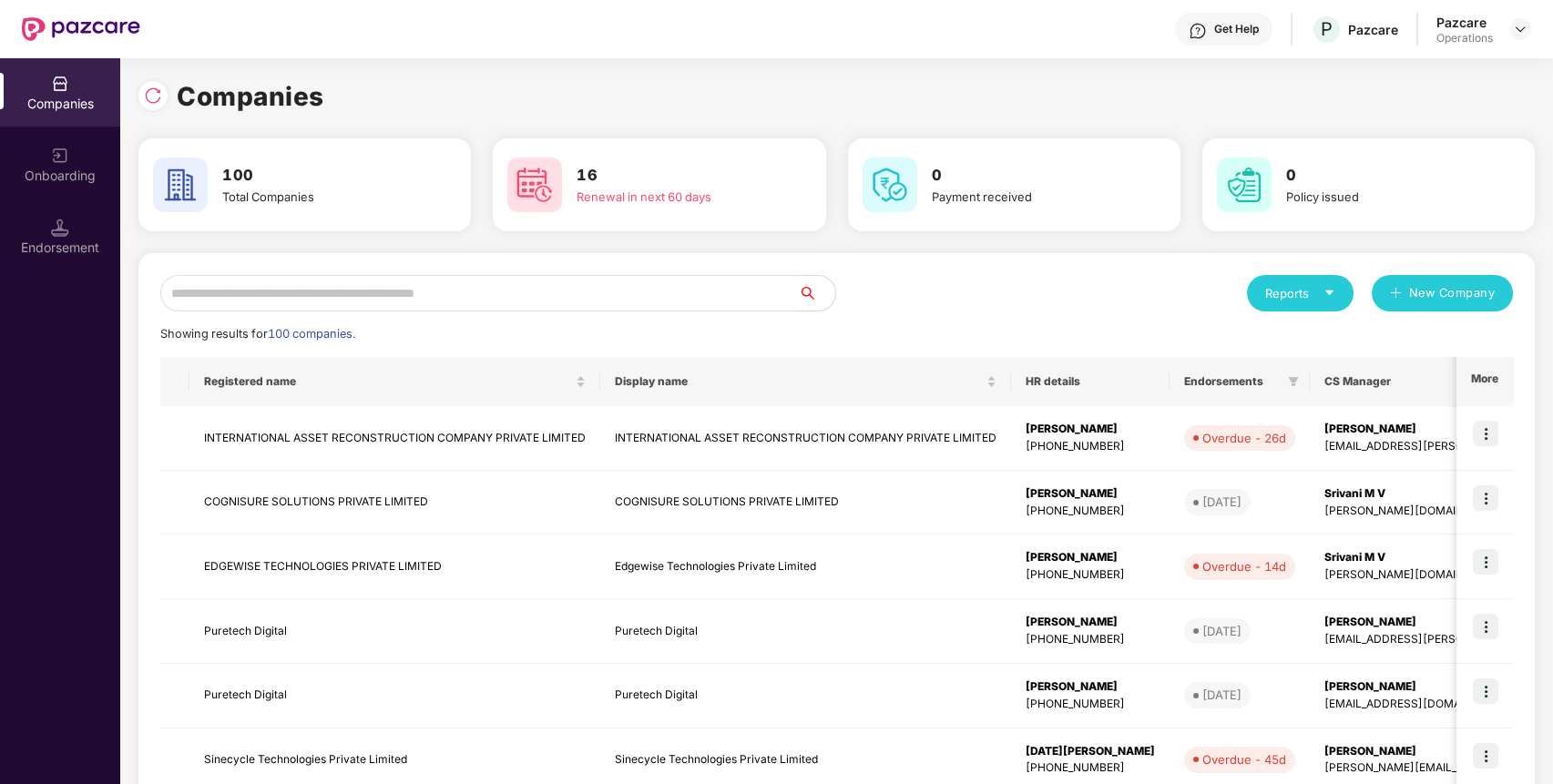
click at [611, 278] on input "text" at bounding box center [479, 293] width 638 height 37
type input "*"
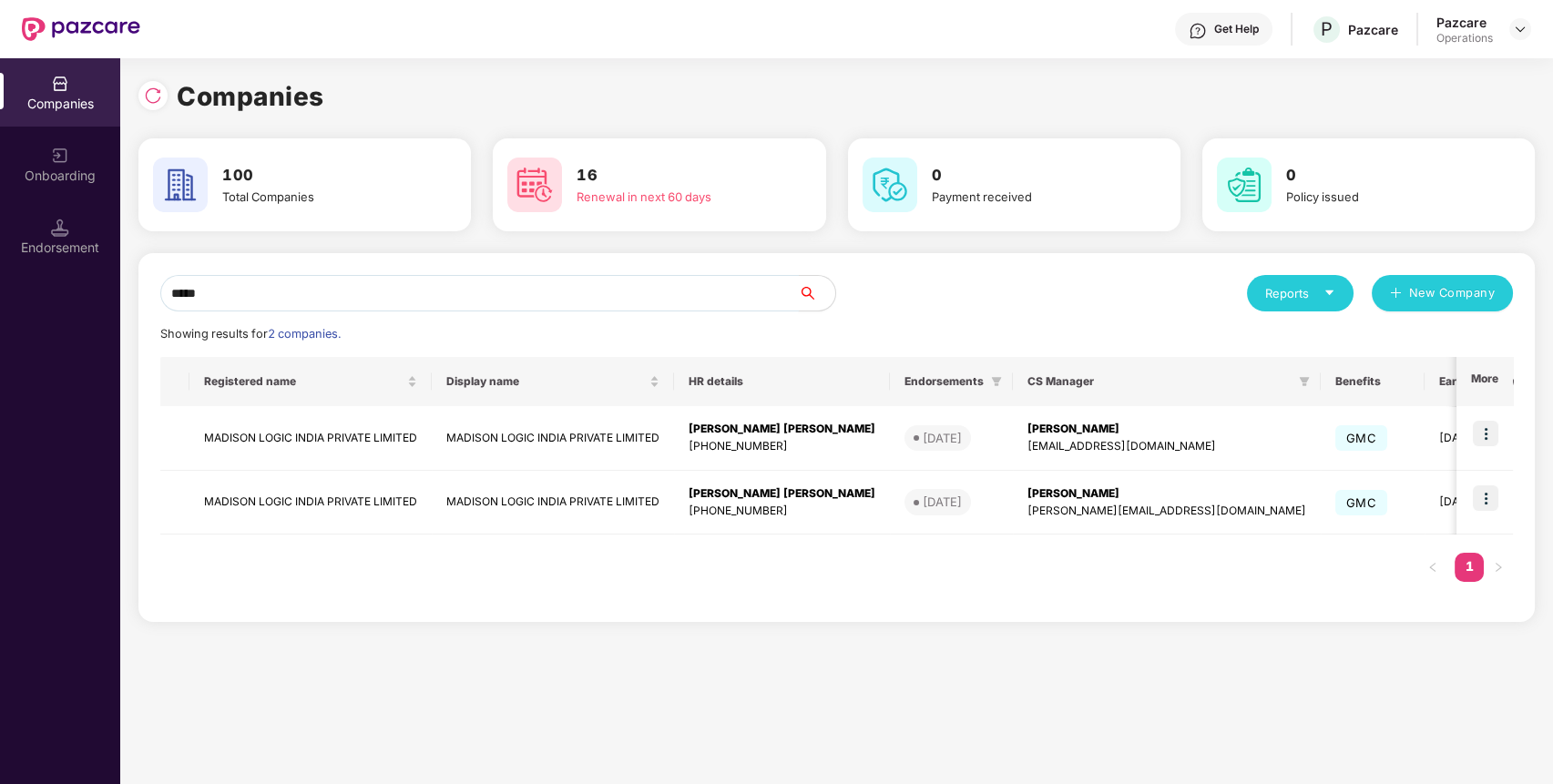
drag, startPoint x: 694, startPoint y: 294, endPoint x: 0, endPoint y: 285, distance: 694.1
click at [0, 285] on div "Companies Onboarding Endorsement Companies 100 Total Companies 16 Renewal in ne…" at bounding box center [776, 421] width 1553 height 726
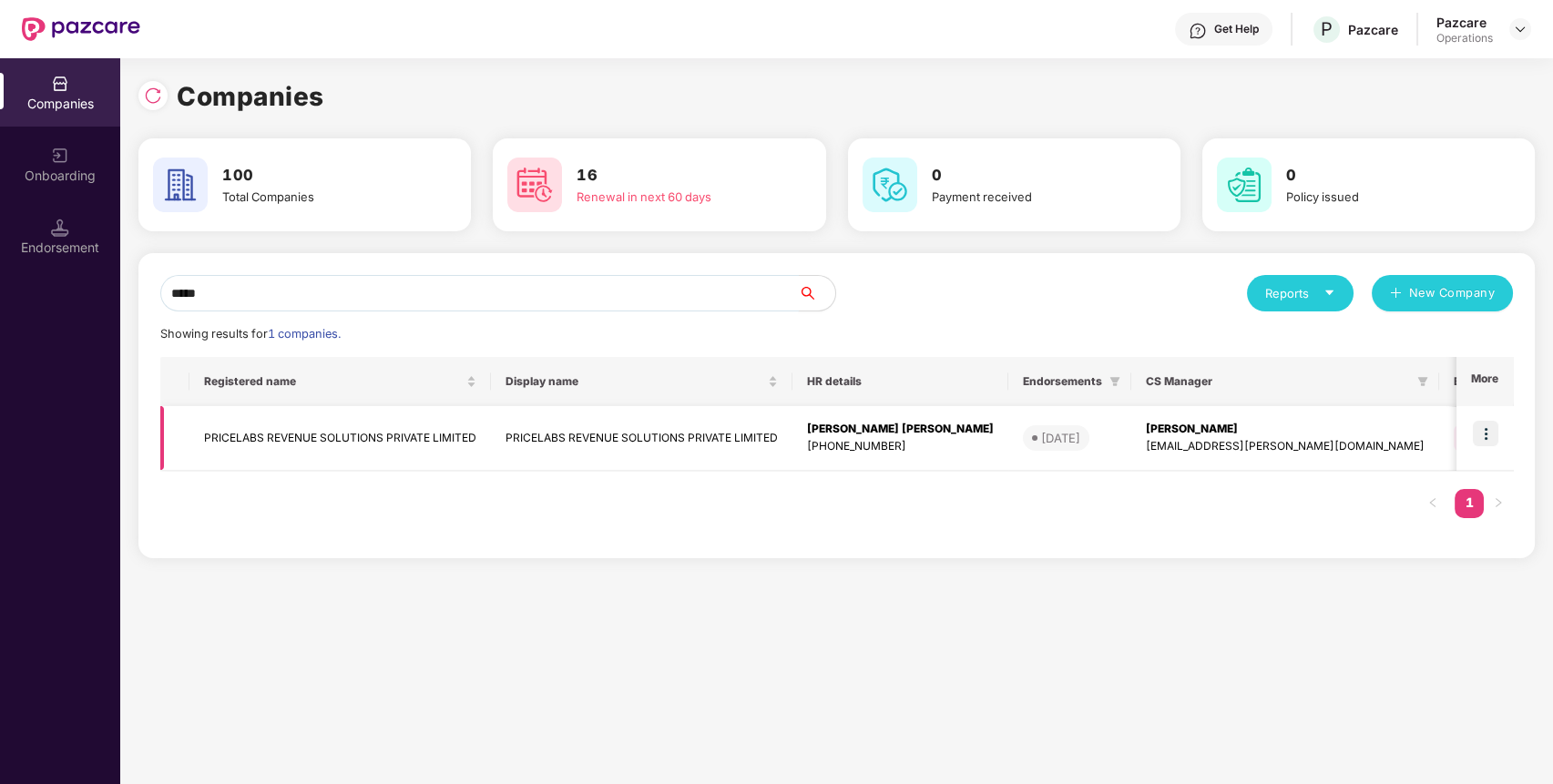
type input "*****"
click at [255, 436] on td "PRICELABS REVENUE SOLUTIONS PRIVATE LIMITED" at bounding box center [340, 438] width 302 height 65
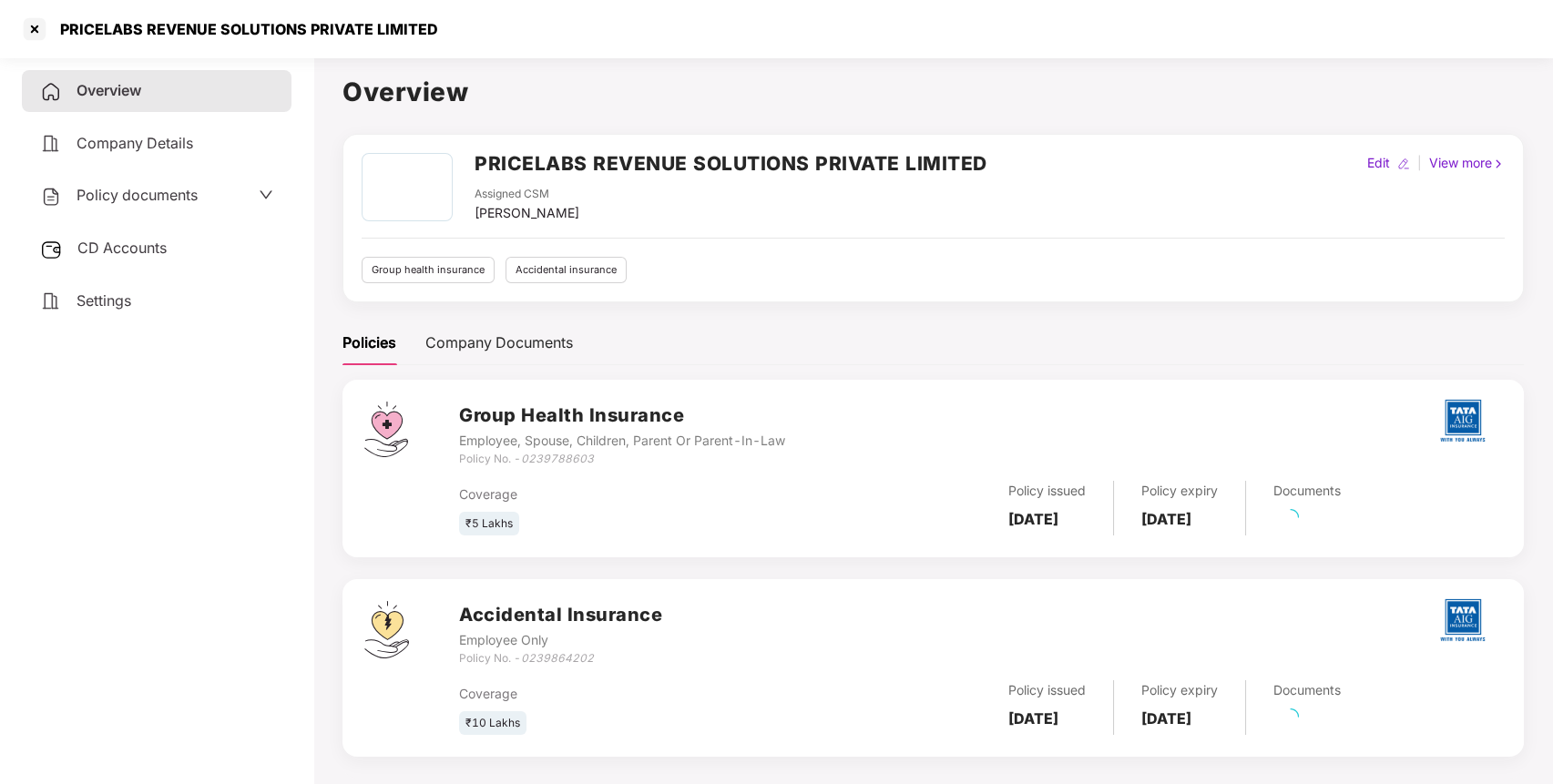
click at [123, 244] on span "CD Accounts" at bounding box center [122, 247] width 89 height 18
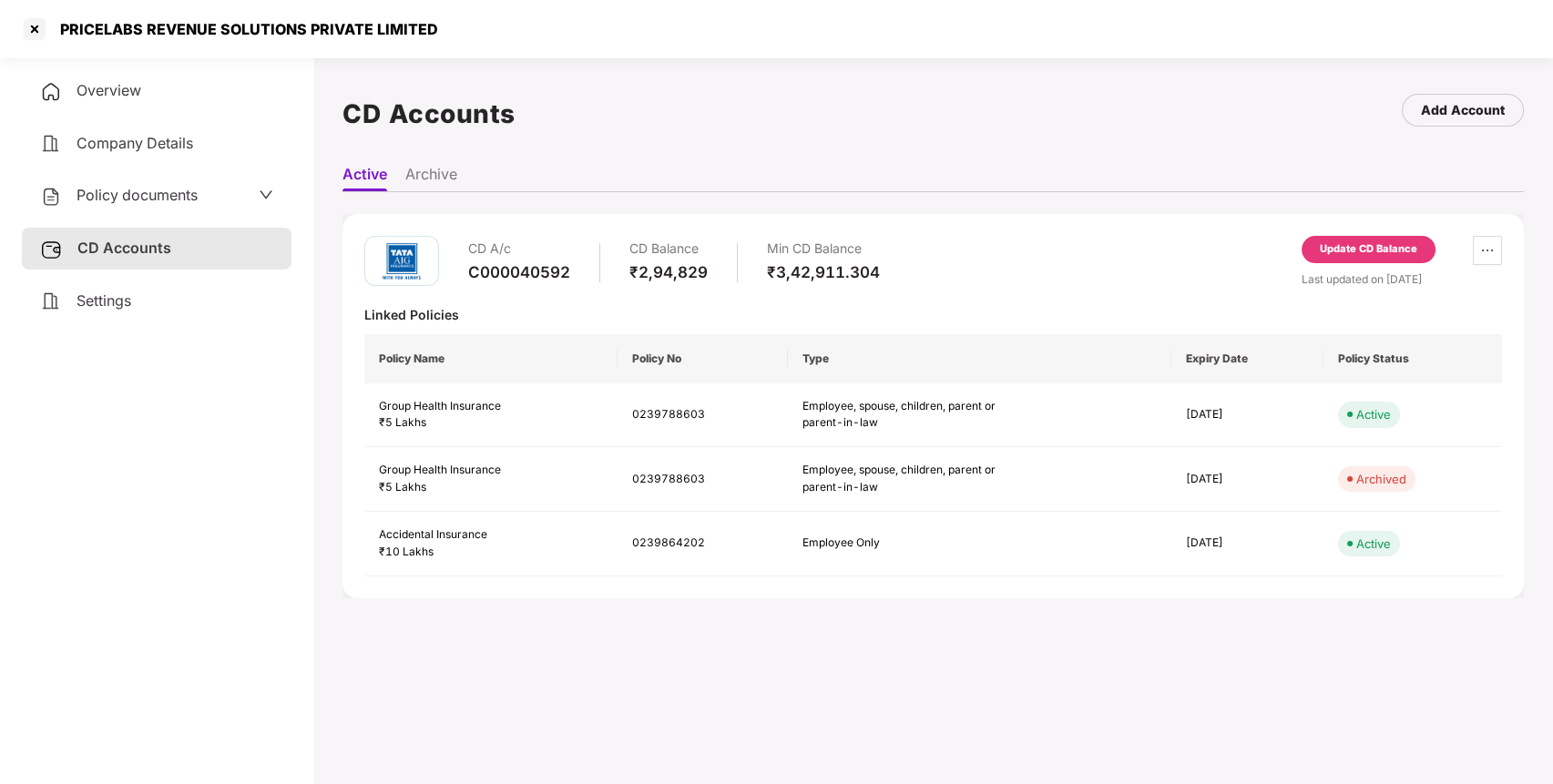
click at [1382, 245] on div "Update CD Balance" at bounding box center [1369, 249] width 97 height 16
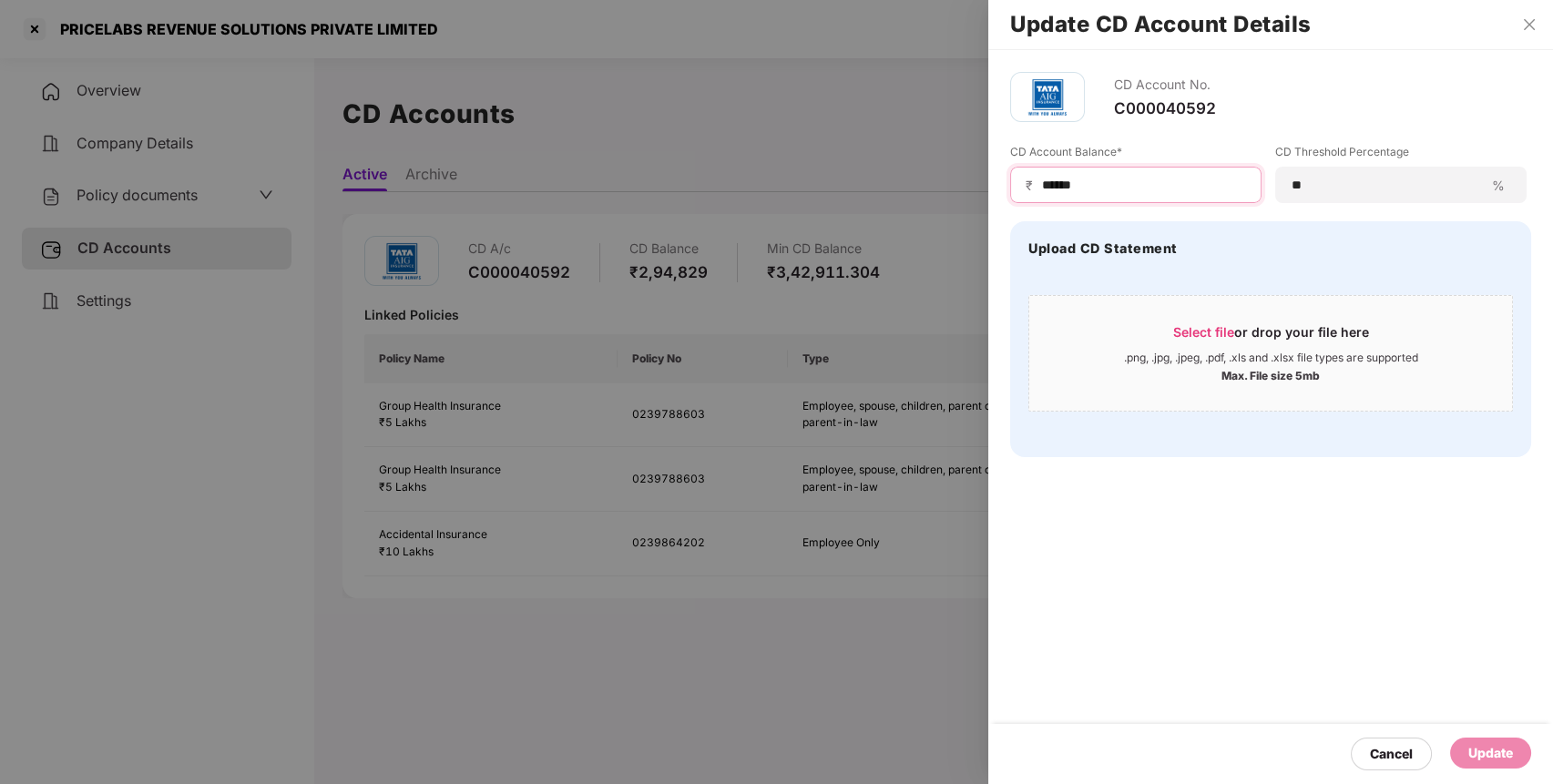
click at [1063, 180] on input "******" at bounding box center [1143, 185] width 206 height 19
type input "******"
click at [1487, 741] on div "Update" at bounding box center [1491, 752] width 82 height 31
